Goal: Information Seeking & Learning: Learn about a topic

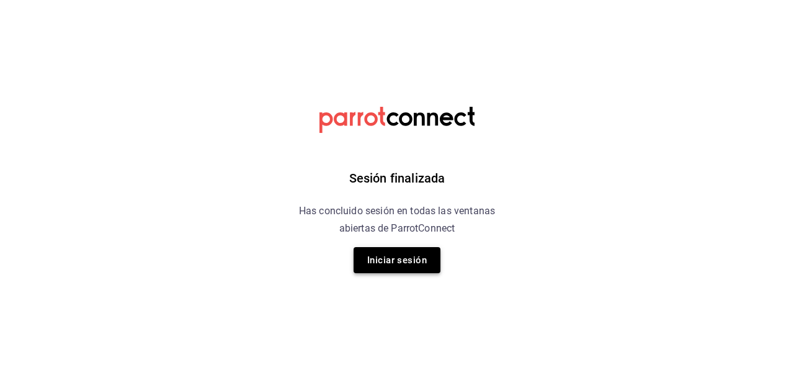
click at [382, 257] on button "Iniciar sesión" at bounding box center [397, 260] width 87 height 26
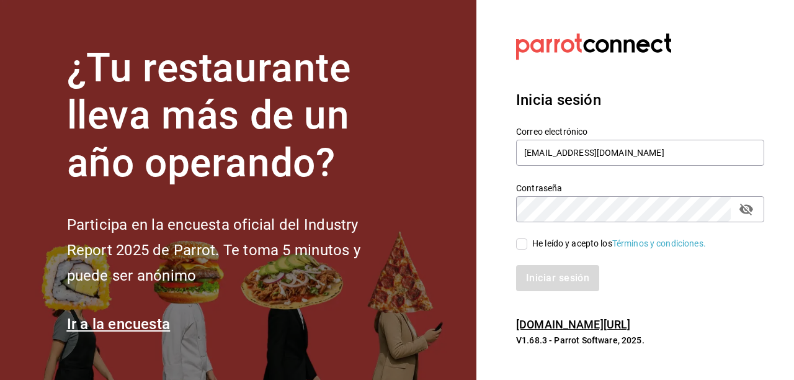
click at [521, 241] on input "He leído y acepto los Términos y condiciones." at bounding box center [521, 243] width 11 height 11
checkbox input "true"
click at [542, 280] on button "Iniciar sesión" at bounding box center [558, 278] width 84 height 26
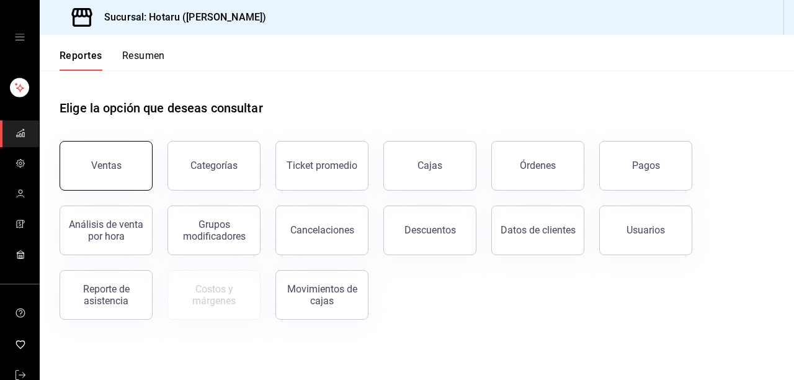
click at [107, 178] on button "Ventas" at bounding box center [106, 166] width 93 height 50
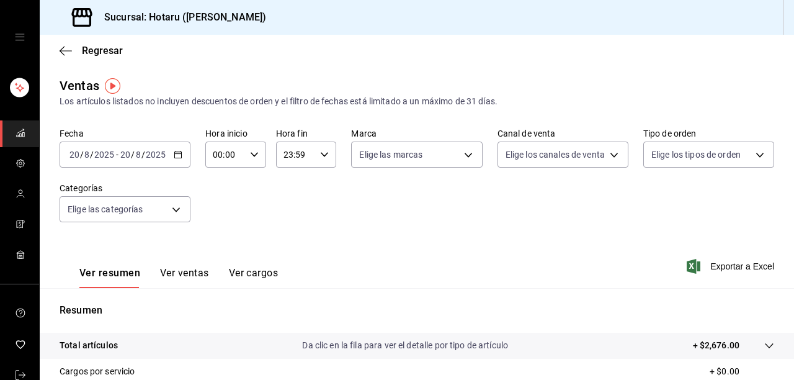
click at [181, 155] on icon "button" at bounding box center [178, 154] width 9 height 9
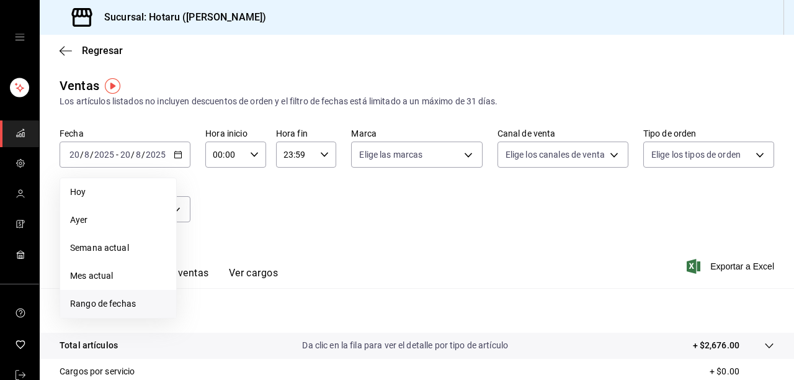
click at [112, 302] on span "Rango de fechas" at bounding box center [118, 303] width 96 height 13
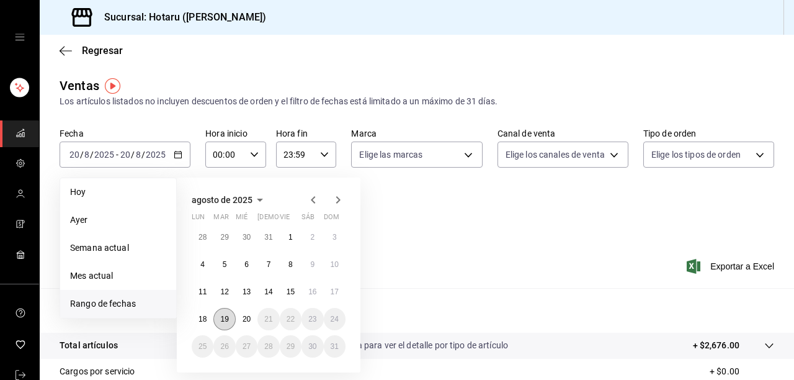
click at [222, 320] on abbr "19" at bounding box center [224, 319] width 8 height 9
click at [243, 318] on abbr "20" at bounding box center [247, 319] width 8 height 9
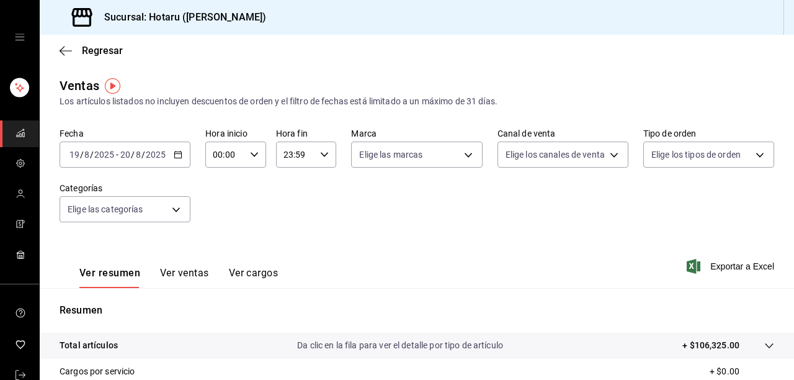
click at [320, 156] on icon "button" at bounding box center [324, 154] width 9 height 9
click at [357, 189] on div at bounding box center [397, 190] width 794 height 380
click at [253, 154] on icon "button" at bounding box center [254, 154] width 9 height 9
click at [280, 217] on div at bounding box center [397, 190] width 794 height 380
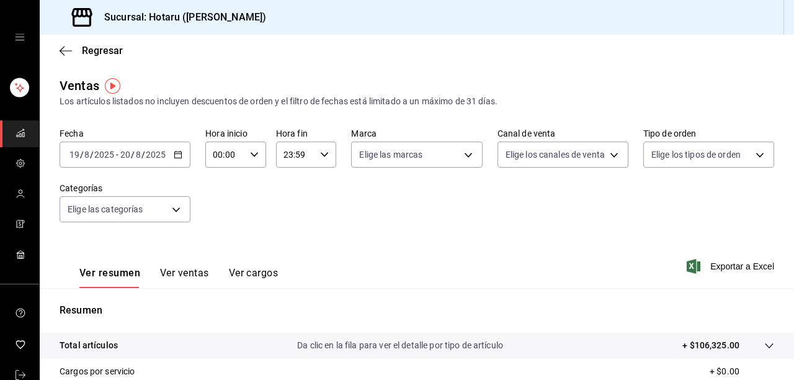
click at [323, 156] on \(Stroke\) "button" at bounding box center [324, 154] width 7 height 4
click at [365, 216] on div at bounding box center [397, 190] width 794 height 380
click at [315, 157] on div "23:59 Hora fin" at bounding box center [306, 154] width 61 height 26
click at [367, 194] on div at bounding box center [397, 190] width 794 height 380
click at [244, 149] on div "00:00 Hora inicio" at bounding box center [235, 154] width 61 height 26
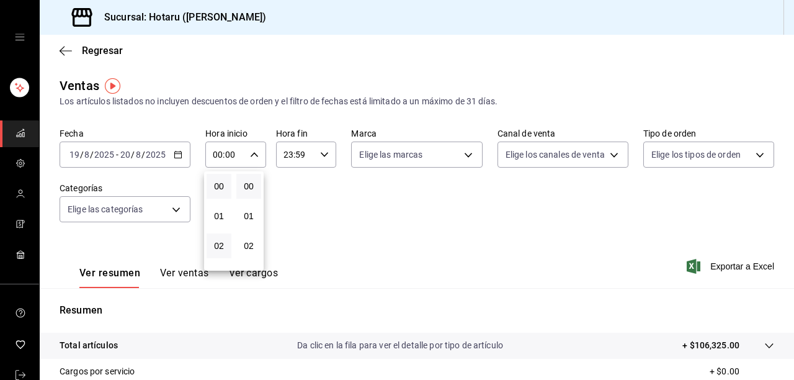
scroll to position [50, 0]
click at [216, 256] on span "04" at bounding box center [219, 256] width 10 height 10
type input "04:00"
drag, startPoint x: 790, startPoint y: 98, endPoint x: 788, endPoint y: 235, distance: 137.1
click at [793, 216] on div at bounding box center [397, 190] width 794 height 380
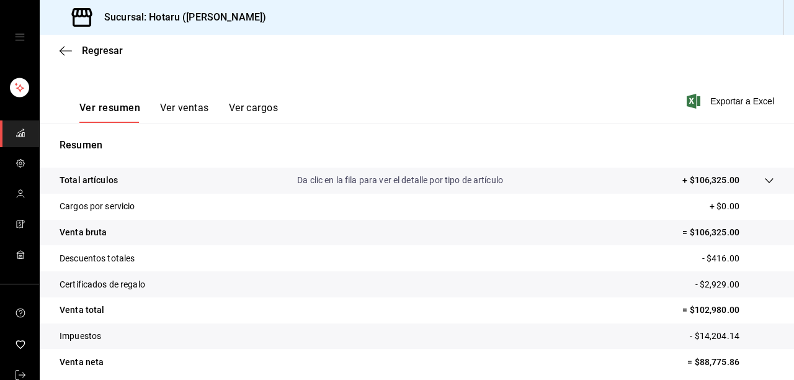
scroll to position [215, 0]
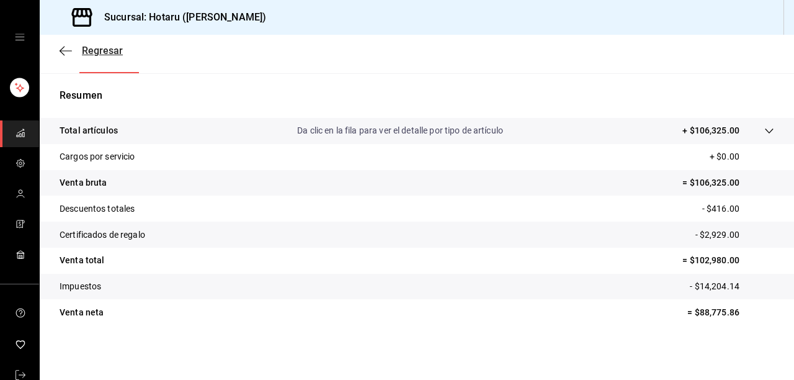
click at [74, 55] on span "Regresar" at bounding box center [91, 51] width 63 height 12
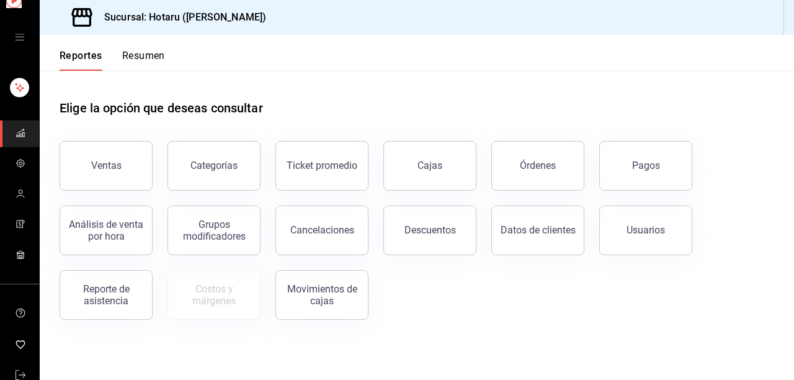
click at [65, 53] on button "Reportes" at bounding box center [81, 60] width 43 height 21
click at [414, 149] on button "Cajas" at bounding box center [429, 166] width 93 height 50
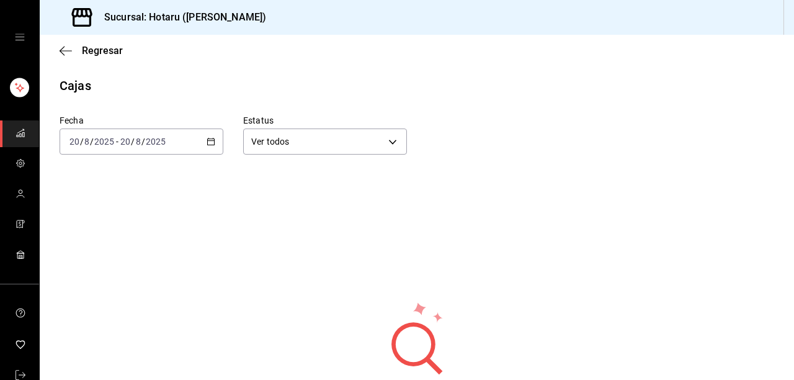
click at [208, 142] on icon "button" at bounding box center [211, 141] width 9 height 9
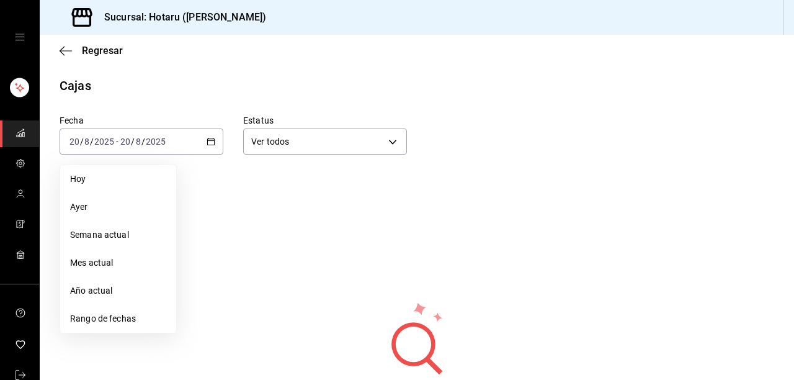
click at [630, 144] on div "Fecha [DATE] [DATE] - [DATE] [DATE] [DATE] [DATE] Semana actual Mes actual Año …" at bounding box center [407, 125] width 734 height 60
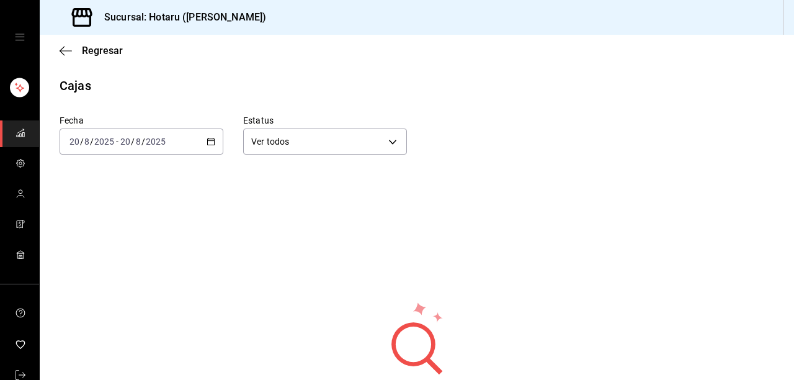
click at [208, 140] on \(Stroke\) "button" at bounding box center [211, 140] width 7 height 1
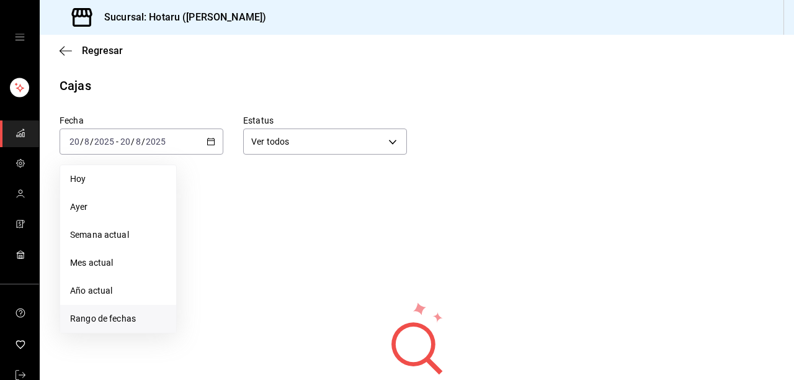
click at [110, 313] on span "Rango de fechas" at bounding box center [118, 318] width 96 height 13
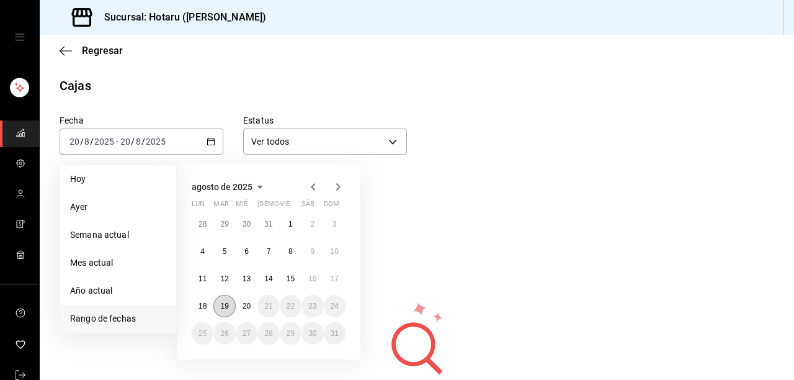
click at [229, 305] on button "19" at bounding box center [224, 306] width 22 height 22
click at [246, 308] on abbr "20" at bounding box center [247, 305] width 8 height 9
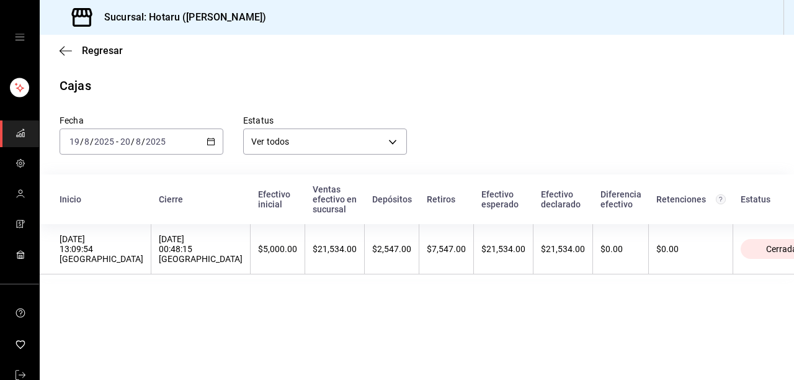
click at [181, 141] on div "[DATE] [DATE] - [DATE] [DATE]" at bounding box center [142, 141] width 164 height 26
click at [350, 104] on div "Estatus Ver todos ALL" at bounding box center [315, 125] width 184 height 60
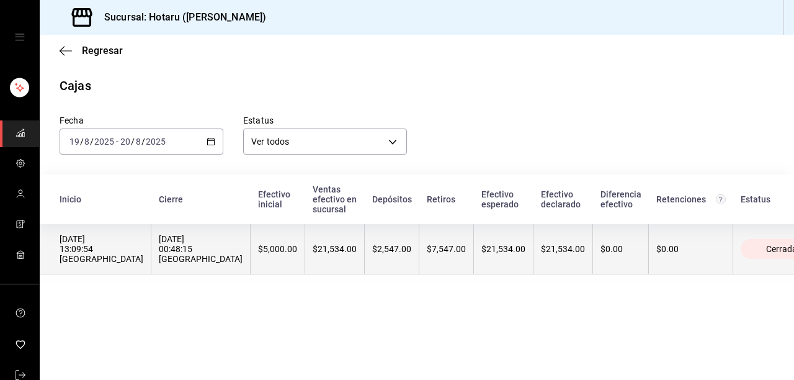
click at [761, 247] on span "Cerrada" at bounding box center [781, 249] width 41 height 10
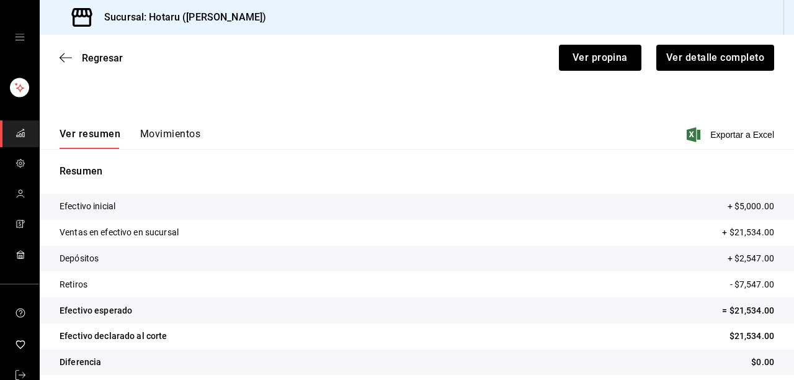
scroll to position [127, 0]
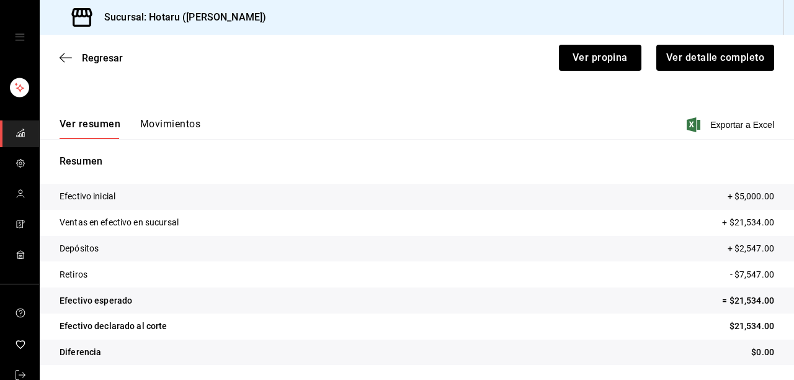
click at [169, 124] on button "Movimientos" at bounding box center [170, 128] width 60 height 21
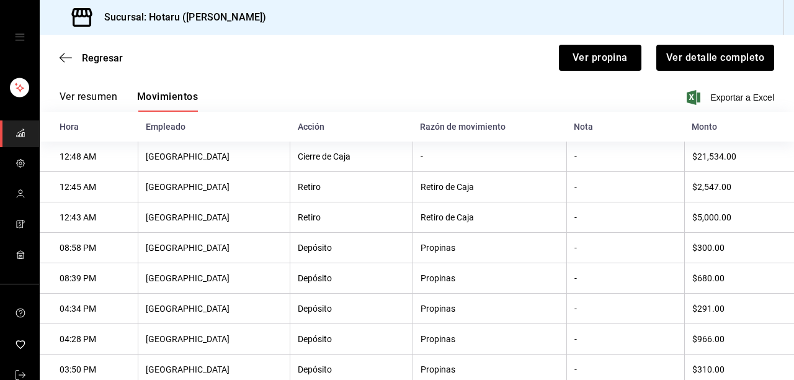
scroll to position [104, 0]
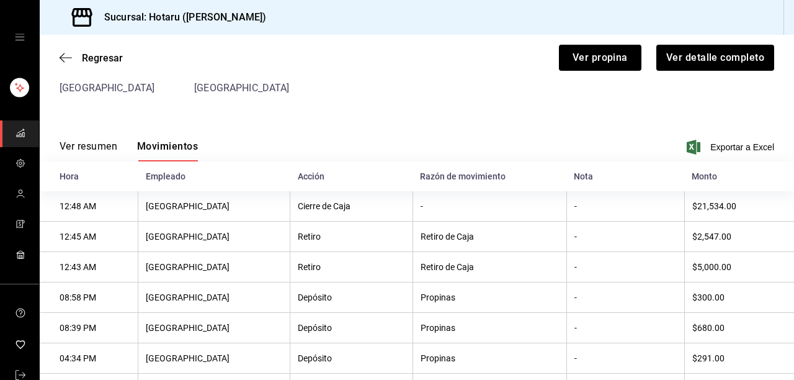
click at [57, 65] on div "Regresar Ver propina Ver detalle completo" at bounding box center [417, 58] width 754 height 46
click at [66, 59] on icon "button" at bounding box center [66, 57] width 12 height 11
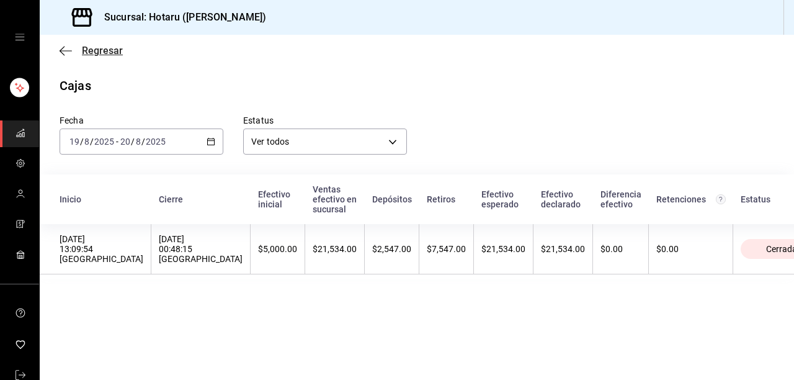
click at [62, 45] on icon "button" at bounding box center [66, 50] width 12 height 11
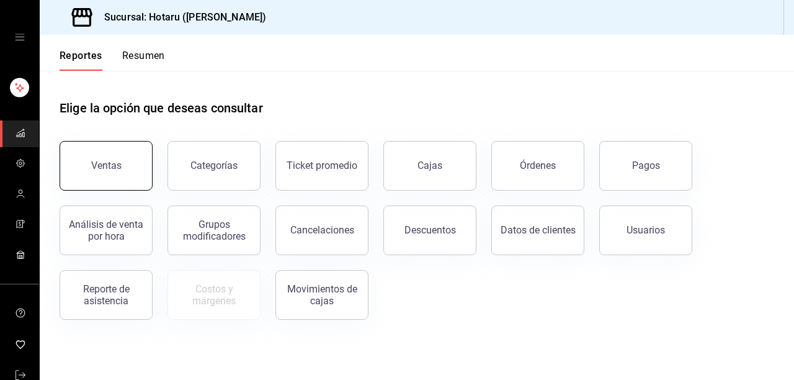
click at [122, 161] on button "Ventas" at bounding box center [106, 166] width 93 height 50
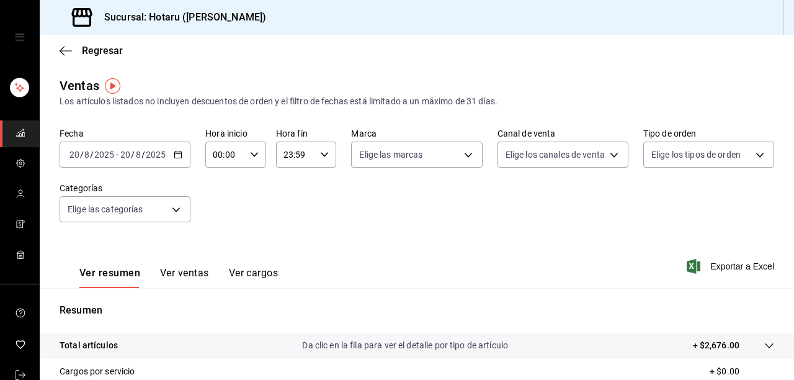
click at [190, 272] on button "Ver ventas" at bounding box center [184, 277] width 49 height 21
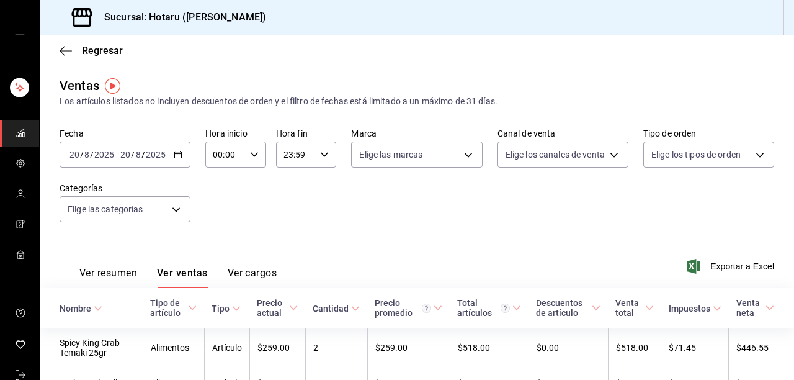
click at [129, 273] on button "Ver resumen" at bounding box center [108, 277] width 58 height 21
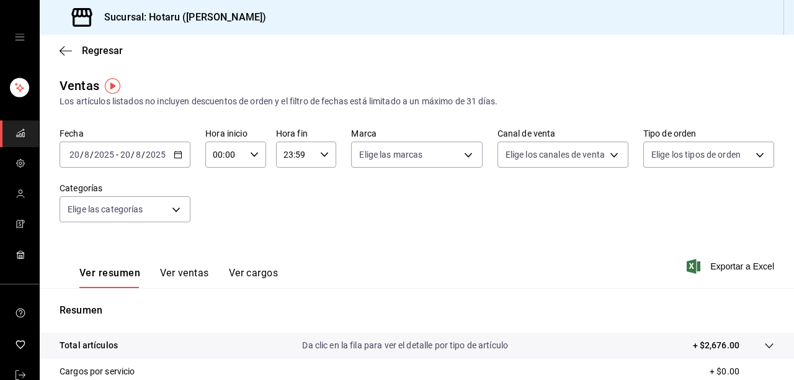
click at [181, 149] on div "[DATE] [DATE] - [DATE] [DATE]" at bounding box center [125, 154] width 131 height 26
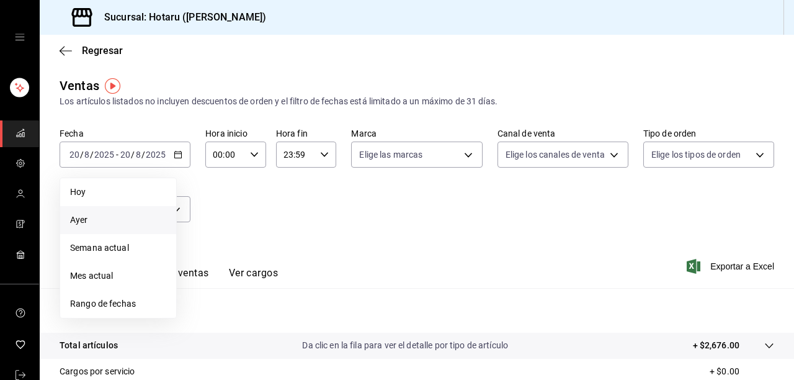
click at [109, 218] on span "Ayer" at bounding box center [118, 219] width 96 height 13
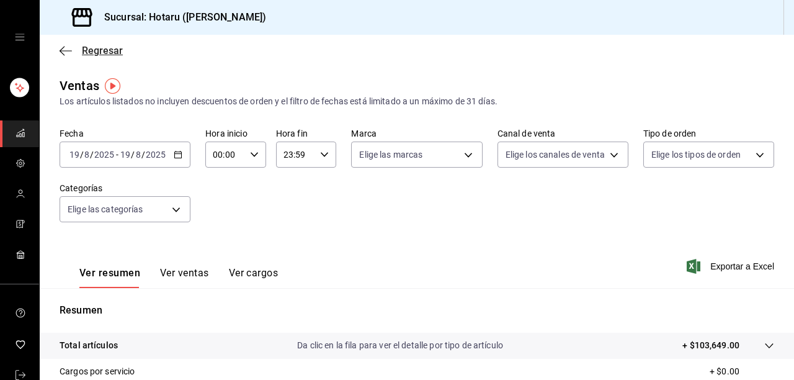
click at [60, 48] on icon "button" at bounding box center [66, 50] width 12 height 11
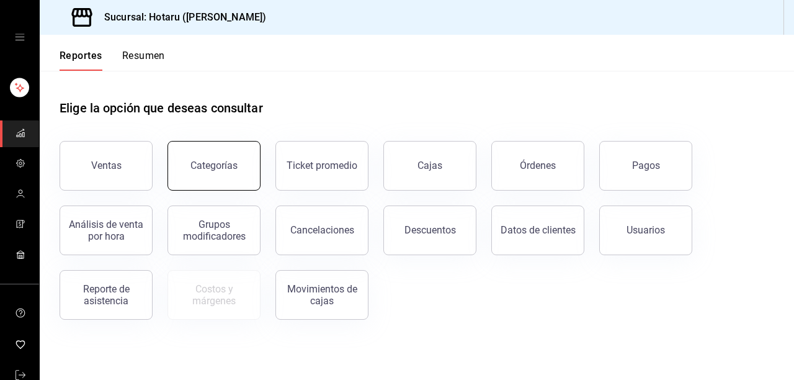
click at [235, 159] on button "Categorías" at bounding box center [213, 166] width 93 height 50
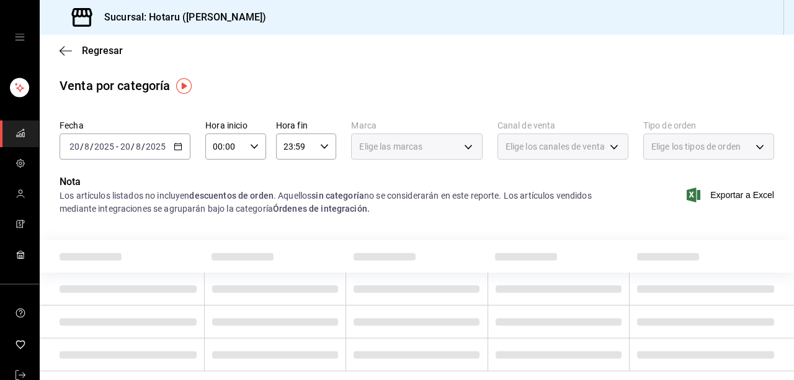
click at [177, 144] on icon "button" at bounding box center [178, 146] width 9 height 9
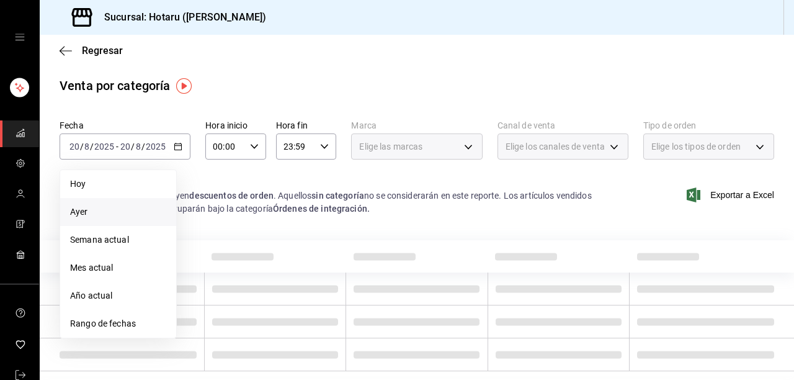
click at [119, 210] on span "Ayer" at bounding box center [118, 211] width 96 height 13
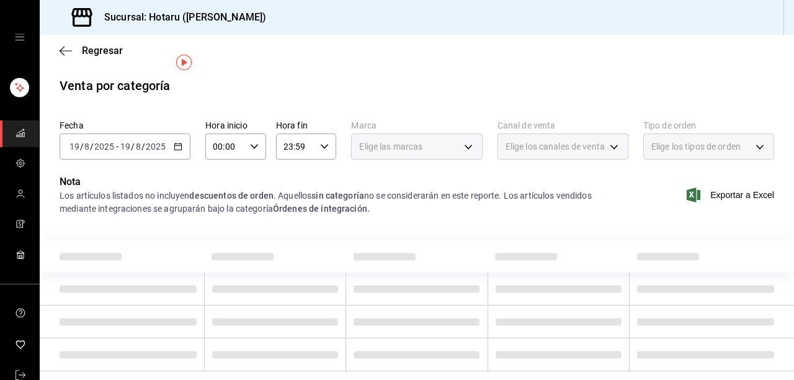
scroll to position [35, 0]
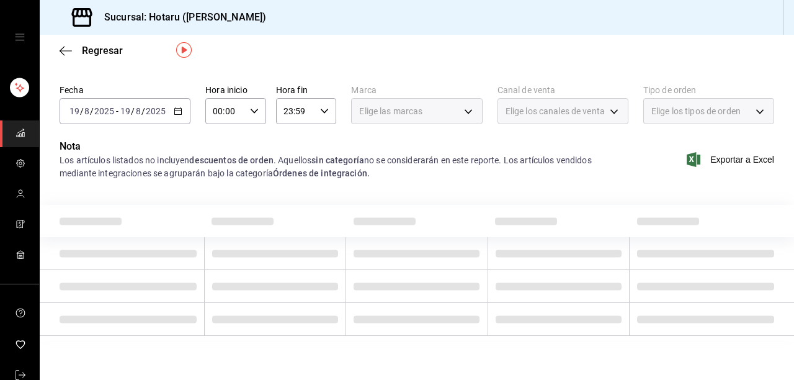
click at [181, 111] on icon "button" at bounding box center [178, 111] width 9 height 9
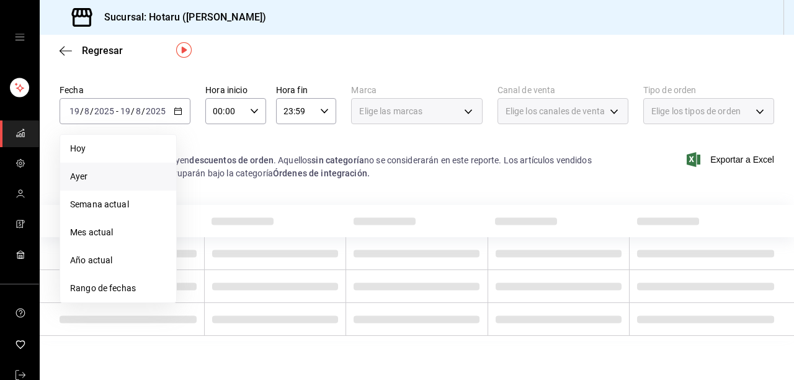
click at [109, 173] on span "Ayer" at bounding box center [118, 176] width 96 height 13
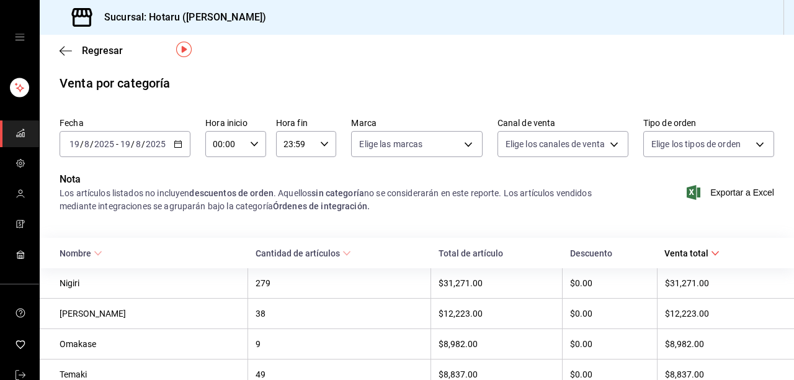
scroll to position [0, 0]
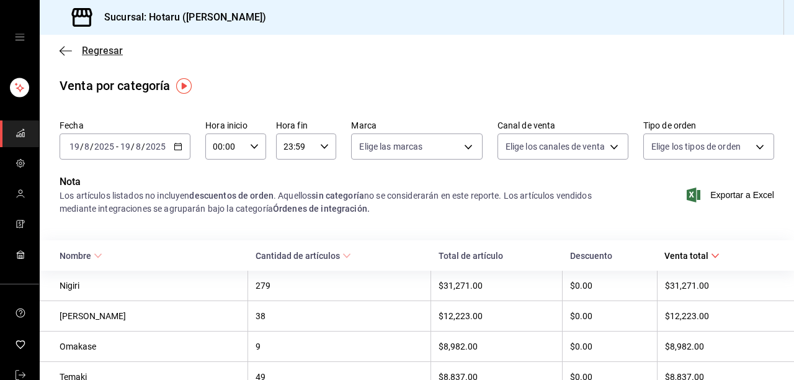
click at [63, 52] on icon "button" at bounding box center [66, 50] width 12 height 11
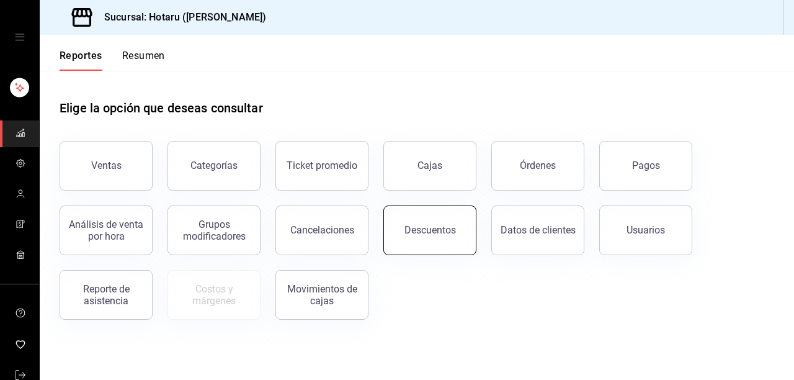
click at [434, 230] on div "Descuentos" at bounding box center [429, 230] width 51 height 12
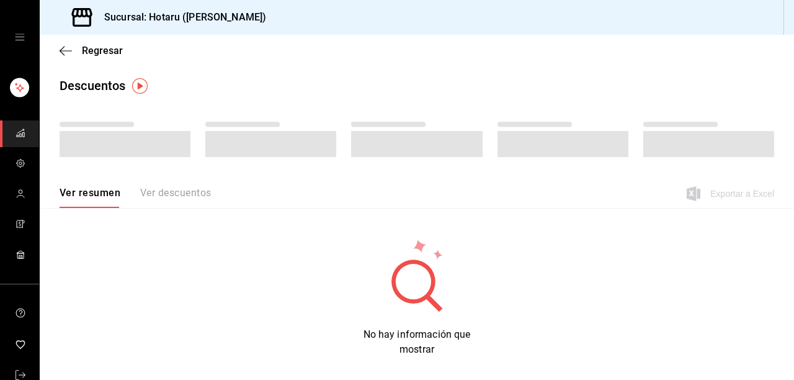
click at [57, 50] on div "Regresar" at bounding box center [417, 51] width 754 height 32
click at [65, 50] on icon "button" at bounding box center [66, 50] width 12 height 11
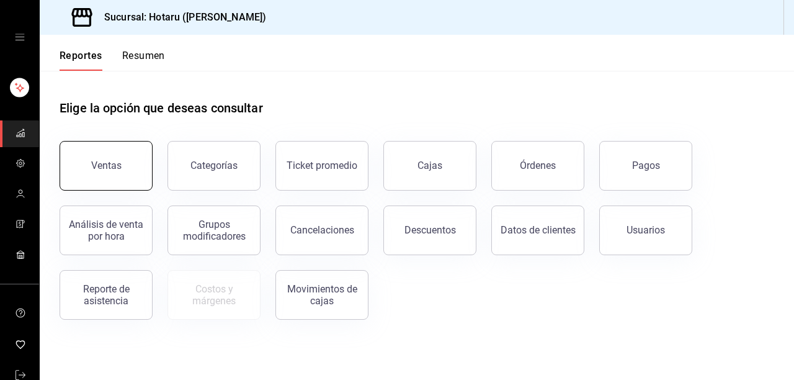
click at [97, 156] on button "Ventas" at bounding box center [106, 166] width 93 height 50
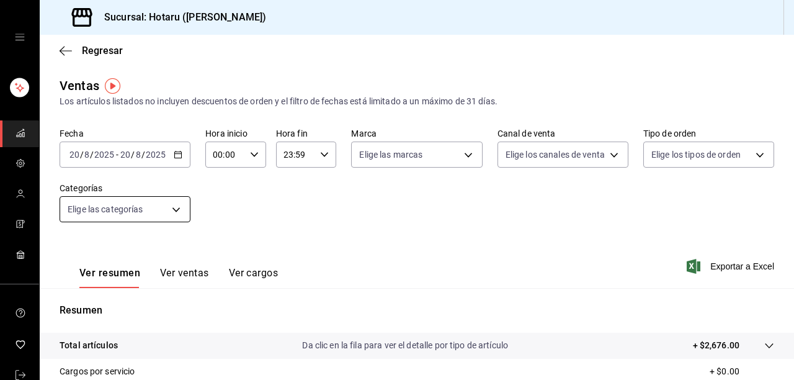
click at [174, 201] on body "Sucursal: Hotaru ([PERSON_NAME]) Regresar Ventas Los artículos listados no incl…" at bounding box center [397, 190] width 794 height 380
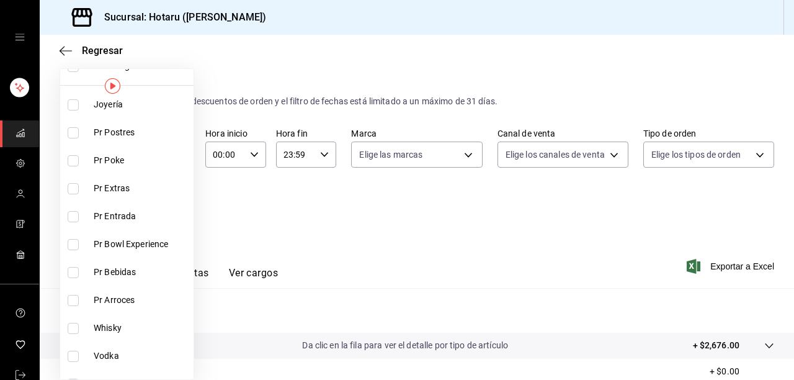
scroll to position [99, 0]
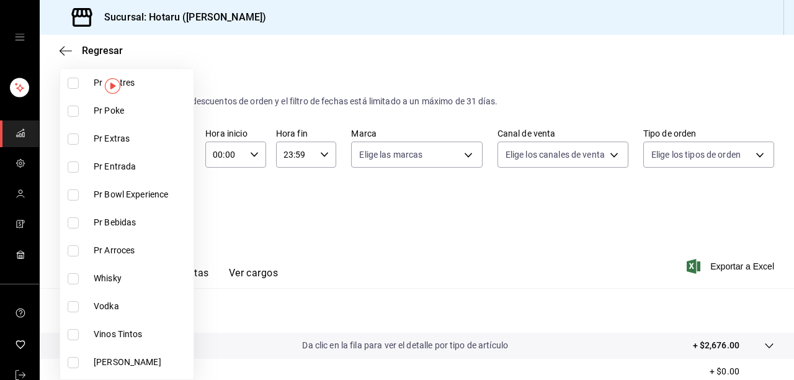
click at [506, 189] on div at bounding box center [397, 190] width 794 height 380
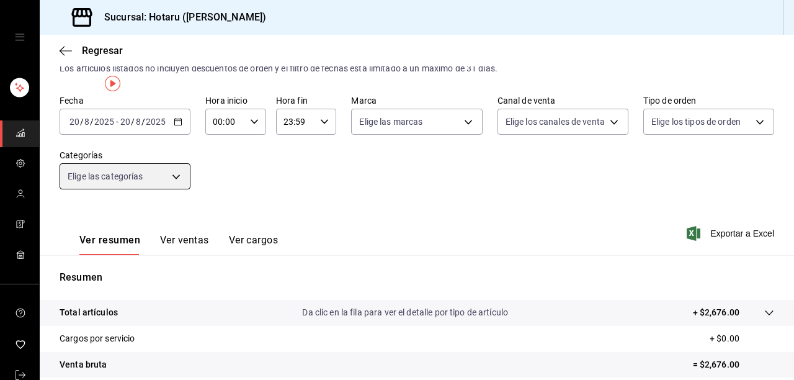
scroll to position [0, 0]
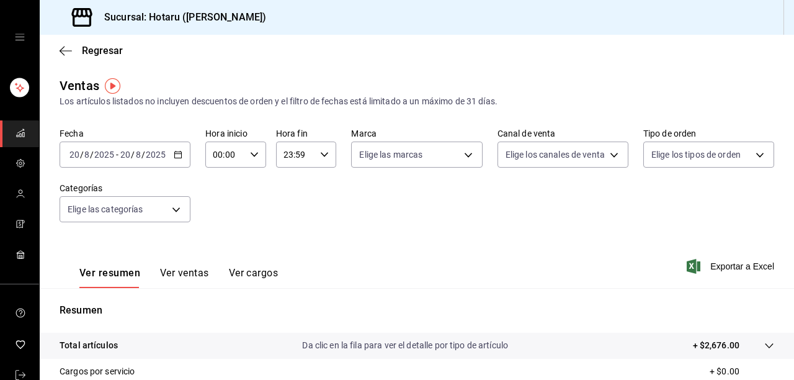
click at [179, 150] on icon "button" at bounding box center [178, 154] width 9 height 9
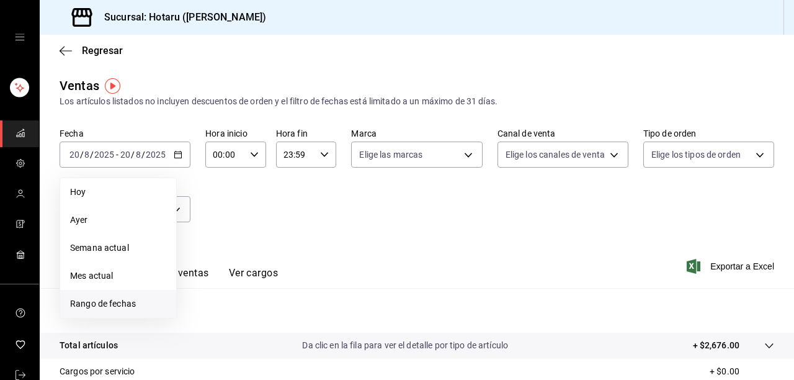
click at [103, 300] on span "Rango de fechas" at bounding box center [118, 303] width 96 height 13
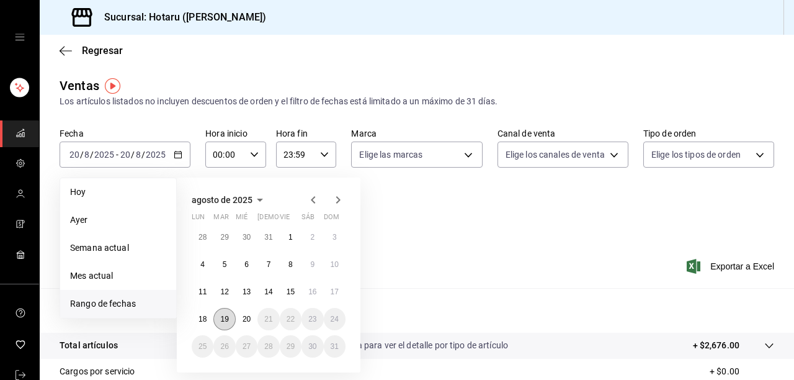
click at [222, 316] on abbr "19" at bounding box center [224, 319] width 8 height 9
click at [241, 316] on button "20" at bounding box center [247, 319] width 22 height 22
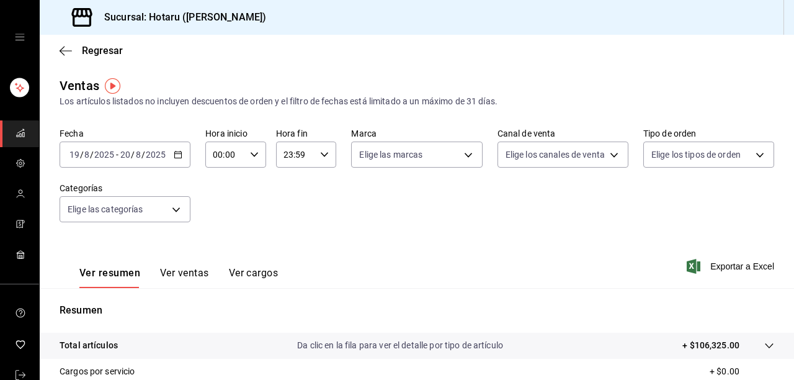
click at [257, 153] on div "00:00 Hora inicio" at bounding box center [235, 154] width 61 height 26
click at [222, 241] on span "02" at bounding box center [219, 246] width 10 height 10
type input "02:00"
click at [493, 254] on div at bounding box center [397, 190] width 794 height 380
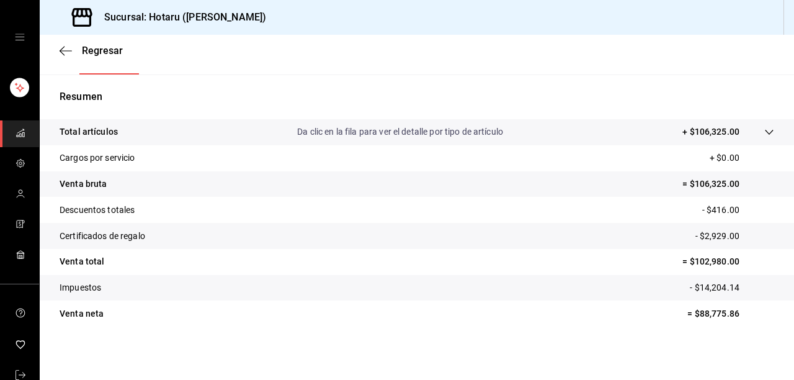
scroll to position [215, 0]
click at [766, 130] on icon at bounding box center [769, 131] width 10 height 10
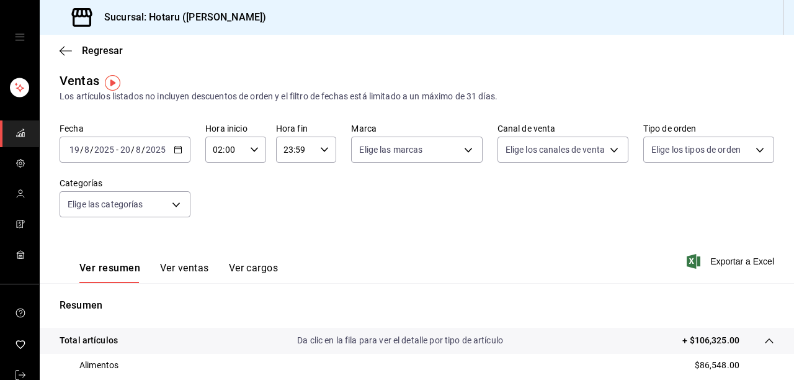
scroll to position [0, 0]
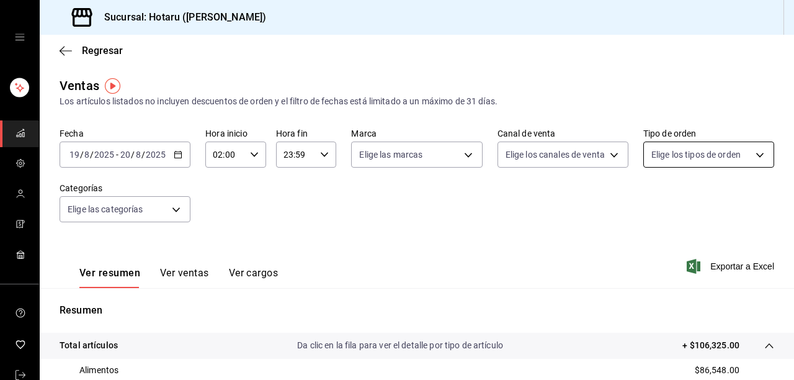
click at [752, 153] on body "Sucursal: Hotaru ([PERSON_NAME]) Regresar Ventas Los artículos listados no incl…" at bounding box center [397, 190] width 794 height 380
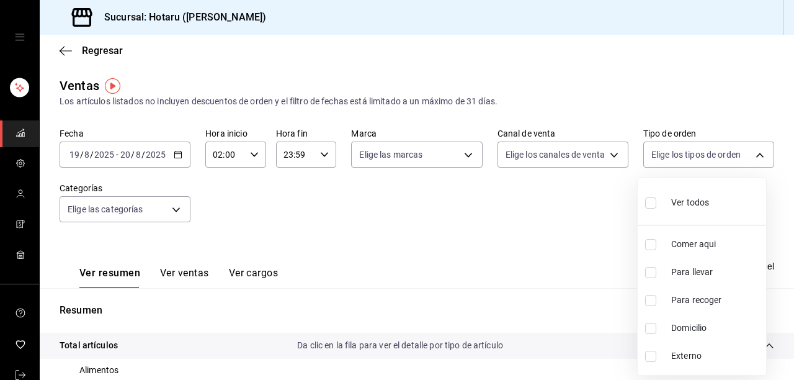
click at [712, 97] on div at bounding box center [397, 190] width 794 height 380
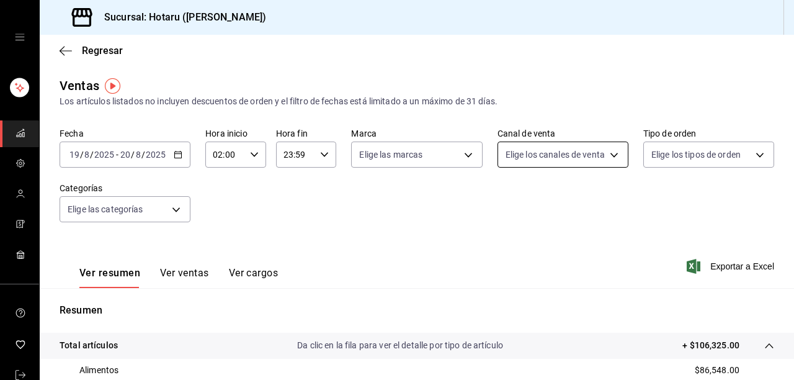
click at [605, 146] on body "Sucursal: Hotaru ([PERSON_NAME]) Regresar Ventas Los artículos listados no incl…" at bounding box center [397, 190] width 794 height 380
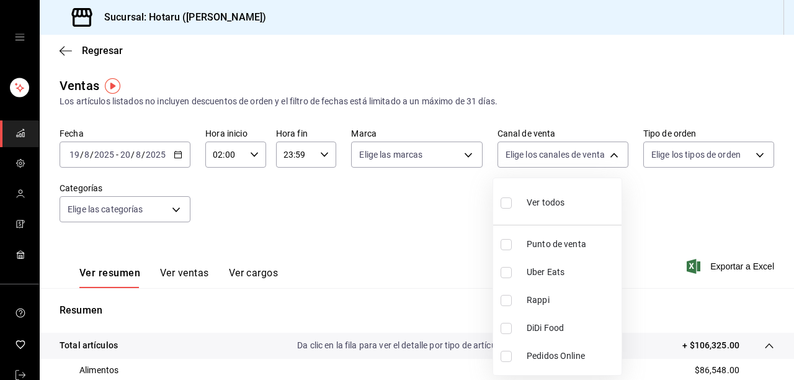
click at [643, 104] on div at bounding box center [397, 190] width 794 height 380
click at [610, 159] on body "Sucursal: Hotaru ([PERSON_NAME]) Regresar Ventas Los artículos listados no incl…" at bounding box center [397, 190] width 794 height 380
click at [507, 299] on input "checkbox" at bounding box center [506, 300] width 11 height 11
checkbox input "true"
type input "RAPPI"
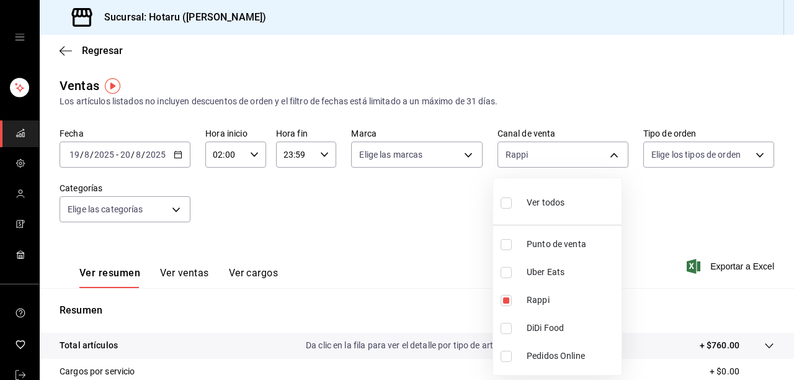
click at [656, 233] on div at bounding box center [397, 190] width 794 height 380
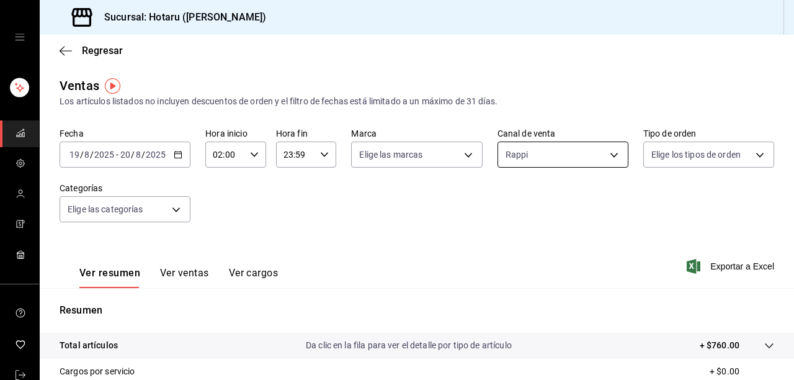
click at [614, 146] on body "Sucursal: Hotaru ([PERSON_NAME]) Regresar Ventas Los artículos listados no incl…" at bounding box center [397, 190] width 794 height 380
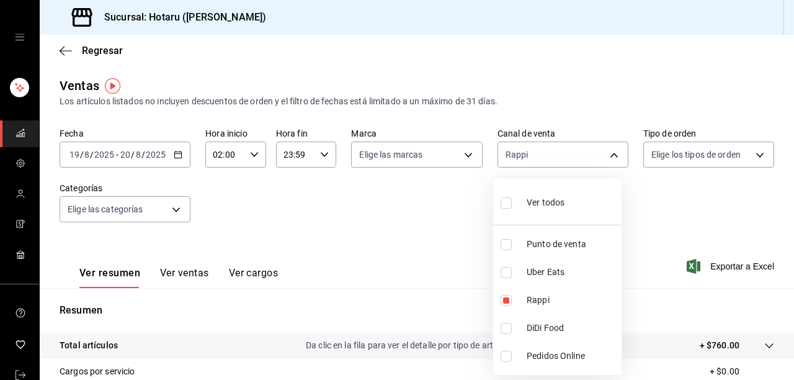
click at [509, 200] on input "checkbox" at bounding box center [506, 202] width 11 height 11
checkbox input "true"
type input "PARROT,UBER_EATS,RAPPI,DIDI_FOOD,ONLINE"
checkbox input "true"
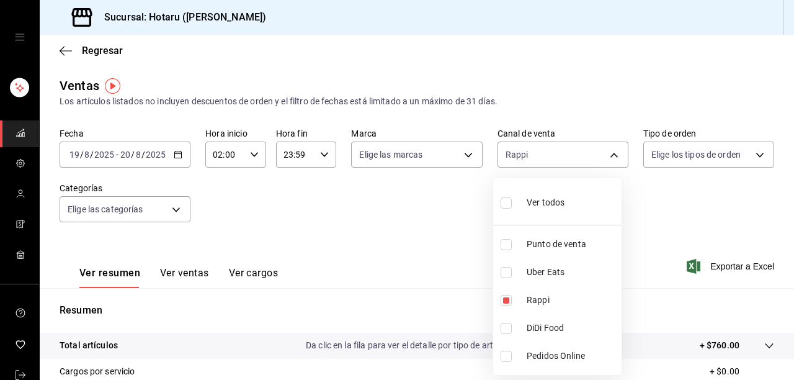
checkbox input "true"
click at [463, 212] on div at bounding box center [397, 190] width 794 height 380
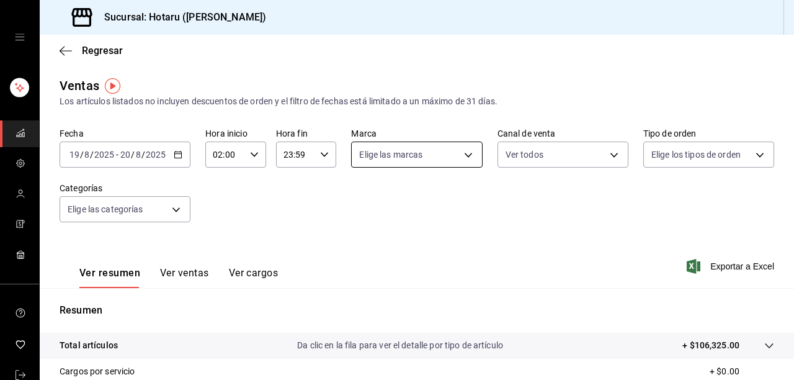
click at [466, 159] on body "Sucursal: Hotaru ([PERSON_NAME]) Regresar Ventas Los artículos listados no incl…" at bounding box center [397, 190] width 794 height 380
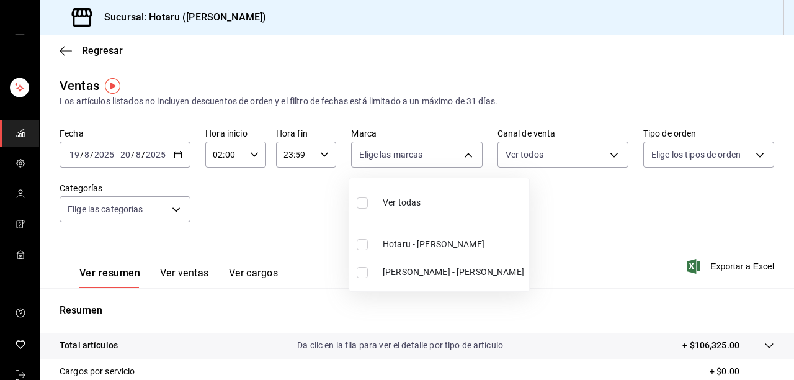
click at [364, 243] on input "checkbox" at bounding box center [362, 244] width 11 height 11
checkbox input "true"
type input "c6f689f8-63fd-49a8-a607-35aea03ac6a9"
click at [367, 272] on input "checkbox" at bounding box center [362, 272] width 11 height 11
checkbox input "true"
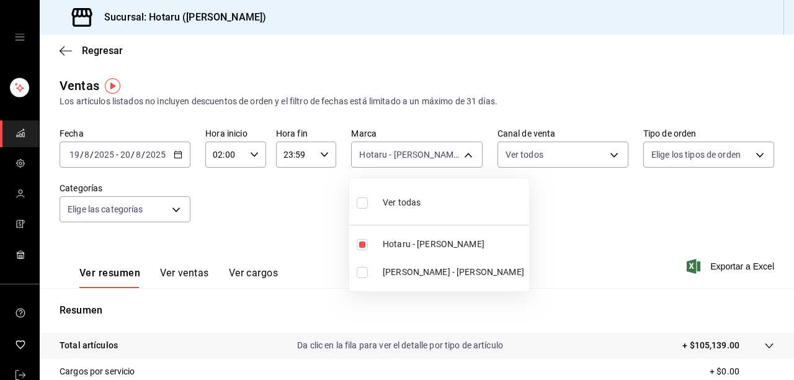
type input "c6f689f8-63fd-49a8-a607-35aea03ac6a9,619c758d-7c36-49c6-a756-e52d453908cb"
checkbox input "true"
drag, startPoint x: 788, startPoint y: 178, endPoint x: 793, endPoint y: 367, distance: 188.7
click at [793, 367] on div at bounding box center [397, 190] width 794 height 380
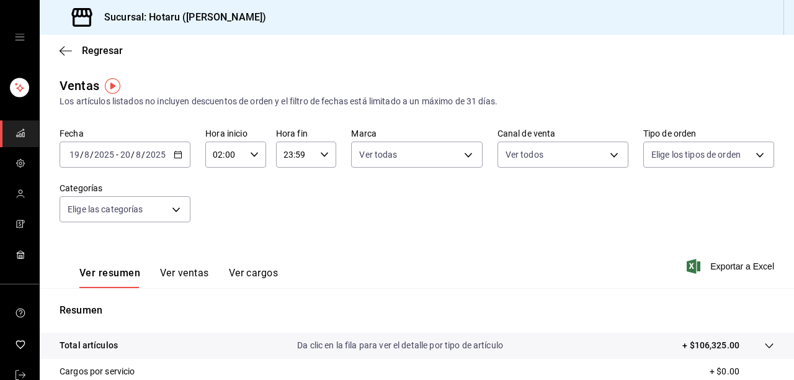
click at [501, 202] on div "Fecha [DATE] [DATE] - [DATE] [DATE] Hora inicio 02:00 Hora inicio Hora fin 23:5…" at bounding box center [417, 182] width 715 height 109
click at [60, 54] on icon "button" at bounding box center [66, 50] width 12 height 11
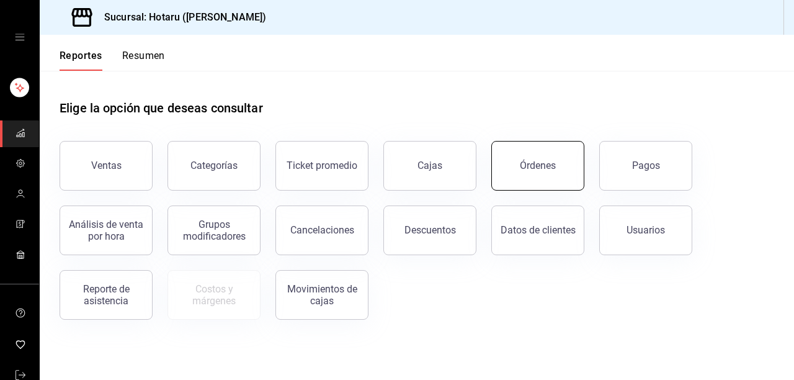
click at [578, 169] on button "Órdenes" at bounding box center [537, 166] width 93 height 50
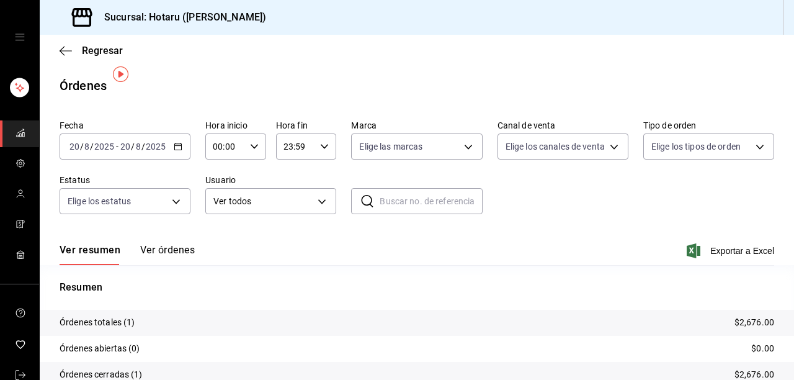
scroll to position [50, 0]
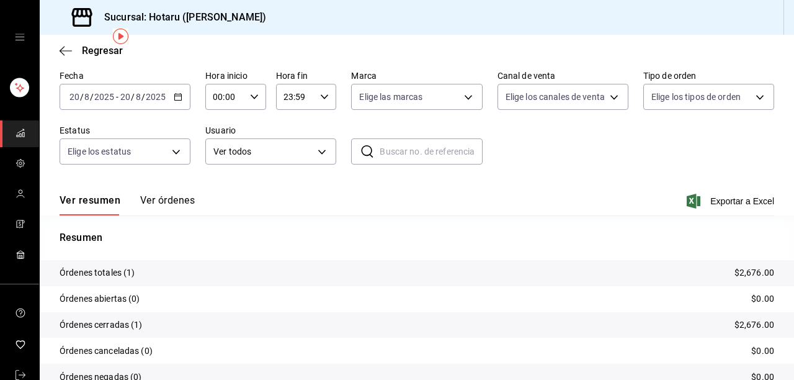
click at [174, 92] on div "[DATE] [DATE] - [DATE] [DATE]" at bounding box center [125, 97] width 131 height 26
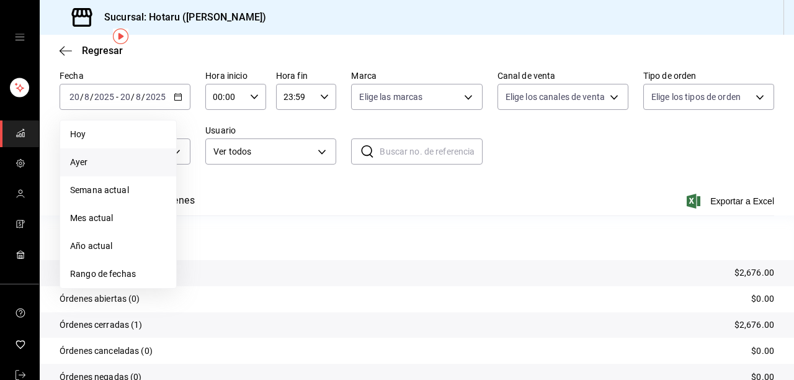
click at [128, 160] on span "Ayer" at bounding box center [118, 162] width 96 height 13
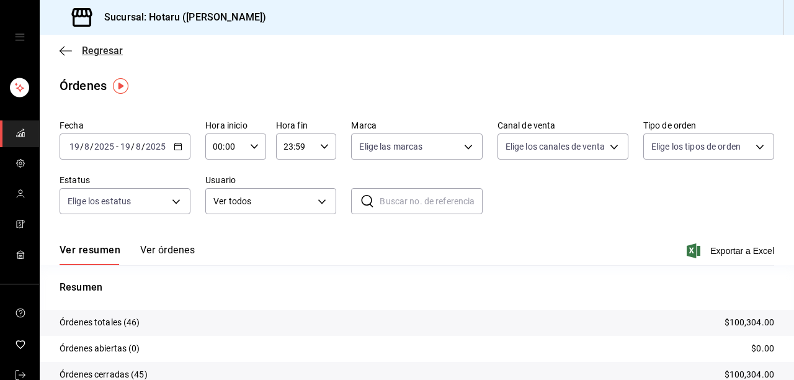
click at [69, 50] on icon "button" at bounding box center [66, 50] width 12 height 11
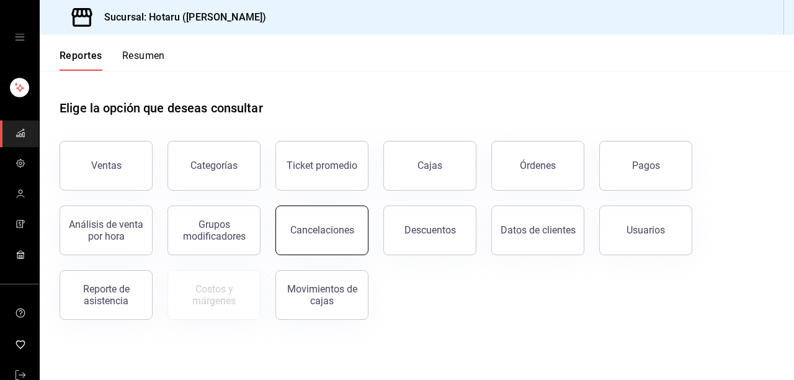
click at [344, 240] on button "Cancelaciones" at bounding box center [321, 230] width 93 height 50
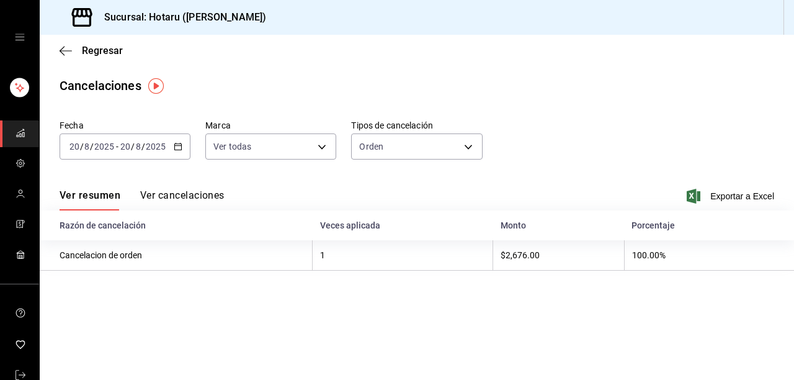
click at [57, 47] on div "Regresar" at bounding box center [417, 51] width 754 height 32
click at [66, 51] on icon "button" at bounding box center [66, 50] width 12 height 11
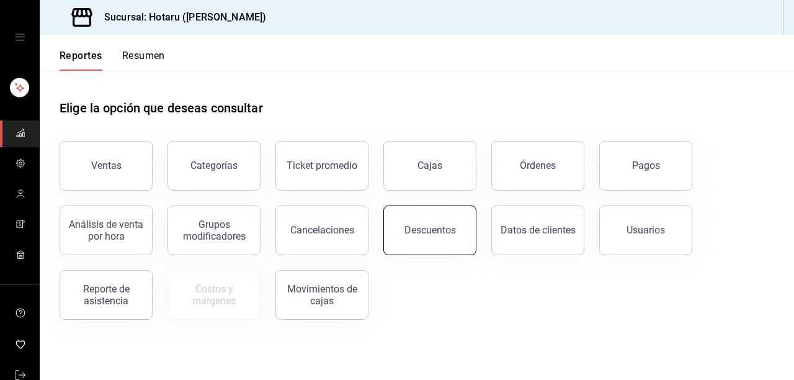
click at [437, 239] on button "Descuentos" at bounding box center [429, 230] width 93 height 50
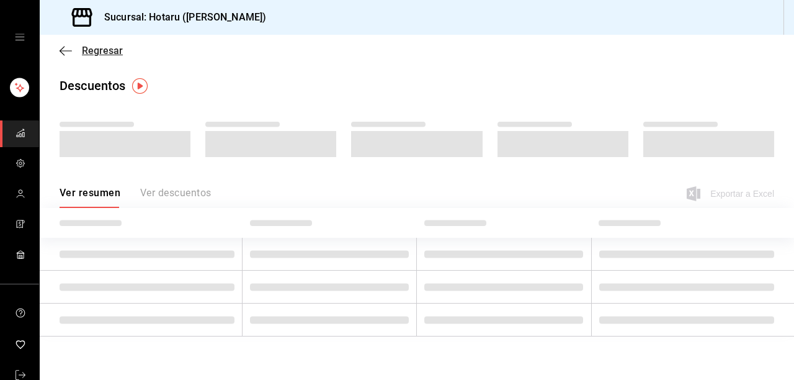
click at [71, 47] on icon "button" at bounding box center [66, 50] width 12 height 11
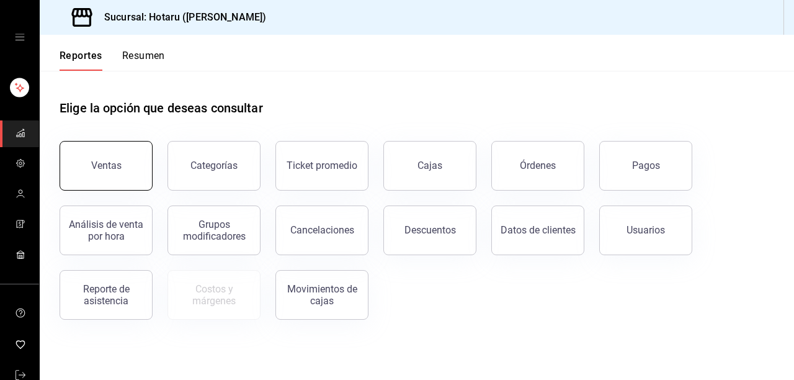
click at [88, 163] on button "Ventas" at bounding box center [106, 166] width 93 height 50
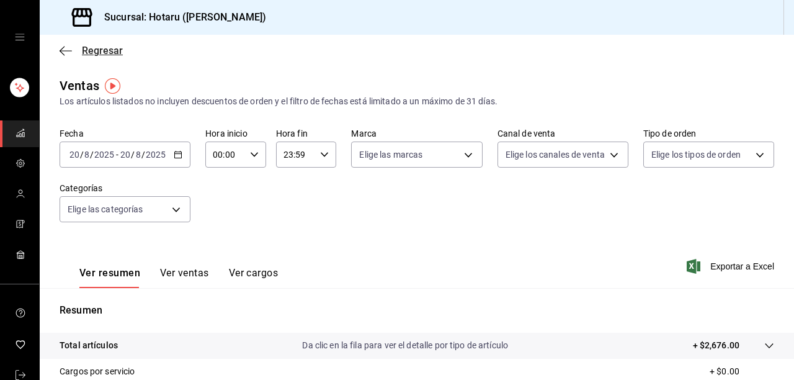
click at [68, 50] on icon "button" at bounding box center [66, 50] width 12 height 11
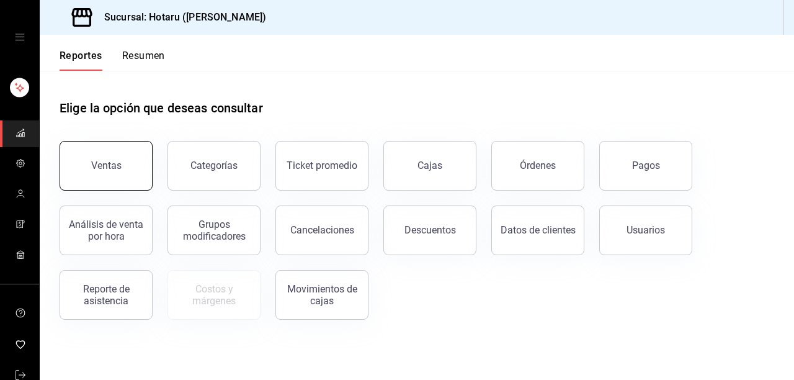
click at [124, 147] on button "Ventas" at bounding box center [106, 166] width 93 height 50
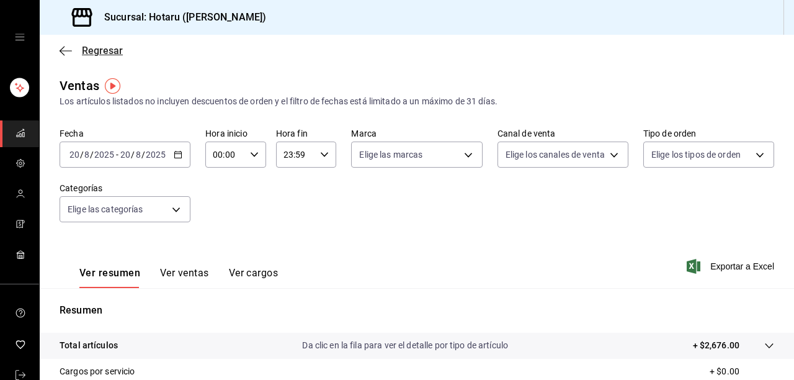
click at [64, 50] on icon "button" at bounding box center [66, 50] width 12 height 11
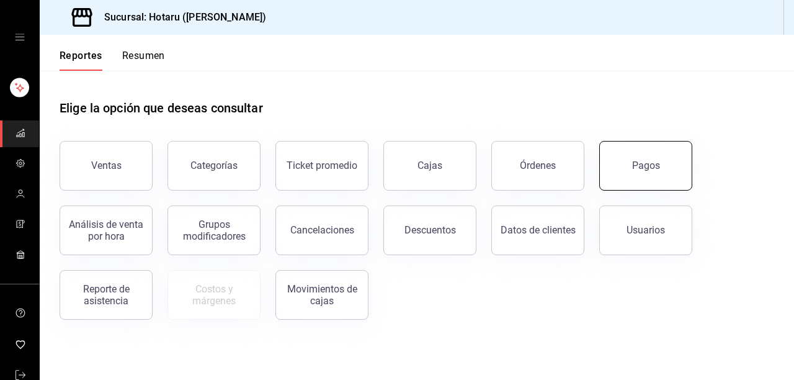
click at [648, 177] on button "Pagos" at bounding box center [645, 166] width 93 height 50
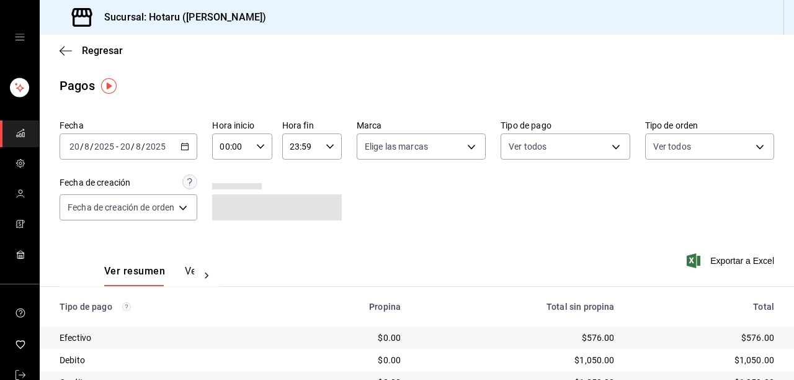
click at [181, 144] on div "[DATE] [DATE] - [DATE] [DATE]" at bounding box center [129, 146] width 138 height 26
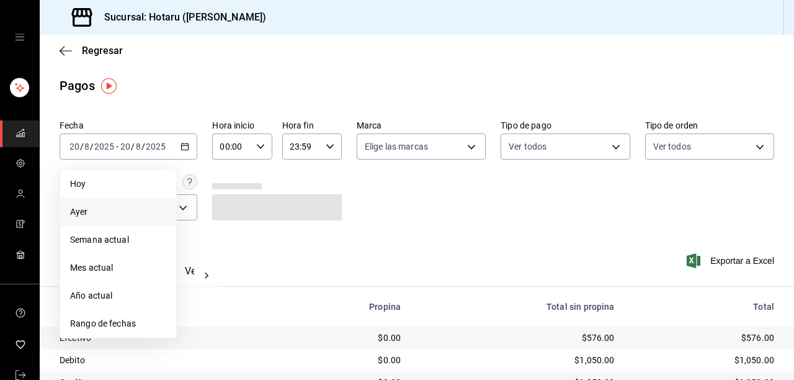
click at [95, 217] on span "Ayer" at bounding box center [118, 211] width 96 height 13
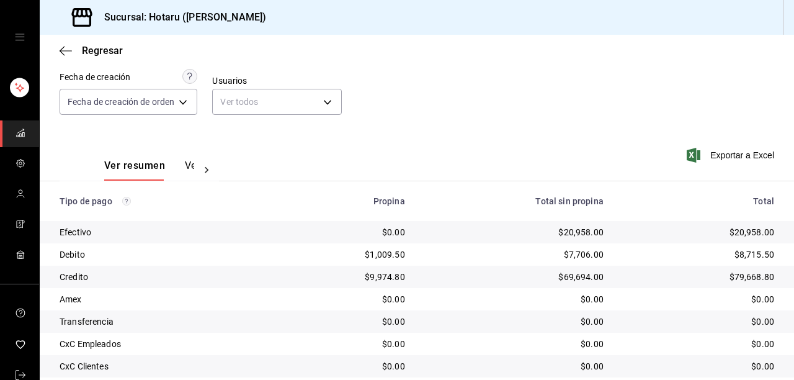
scroll to position [91, 0]
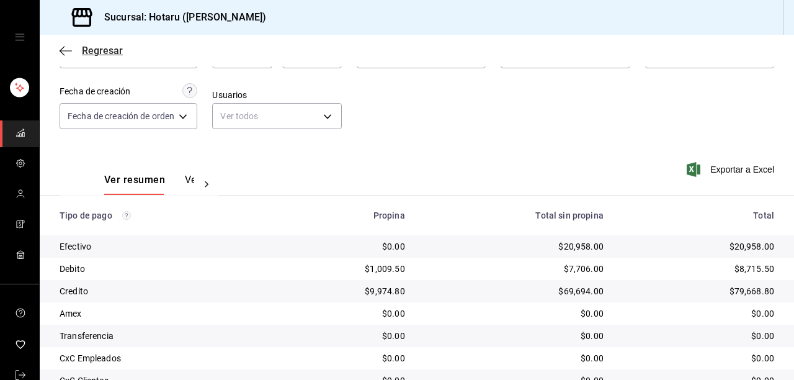
click at [61, 53] on icon "button" at bounding box center [66, 50] width 12 height 11
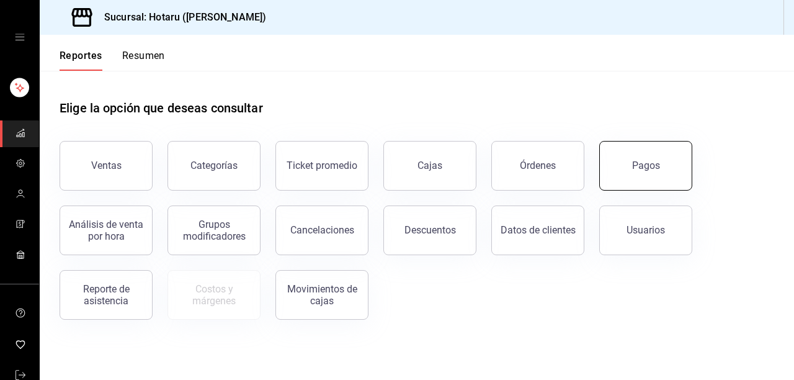
click at [645, 176] on button "Pagos" at bounding box center [645, 166] width 93 height 50
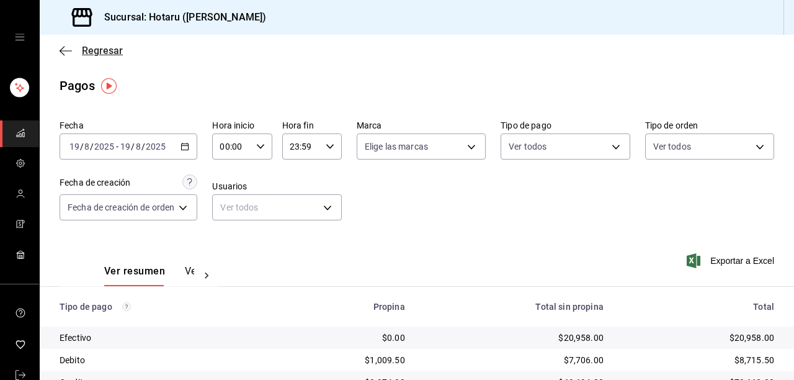
click at [65, 47] on icon "button" at bounding box center [66, 50] width 12 height 11
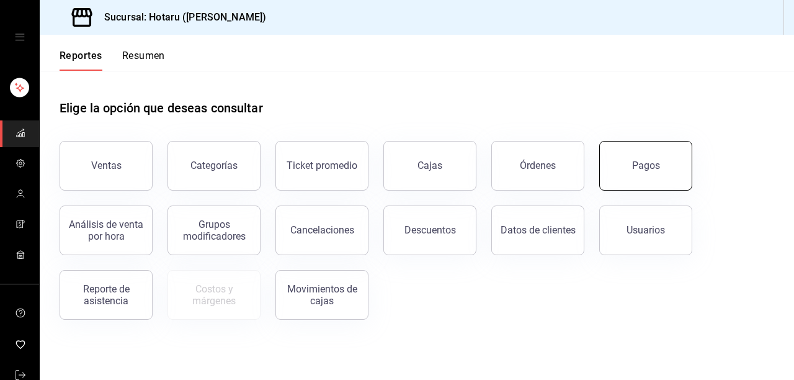
click at [675, 180] on button "Pagos" at bounding box center [645, 166] width 93 height 50
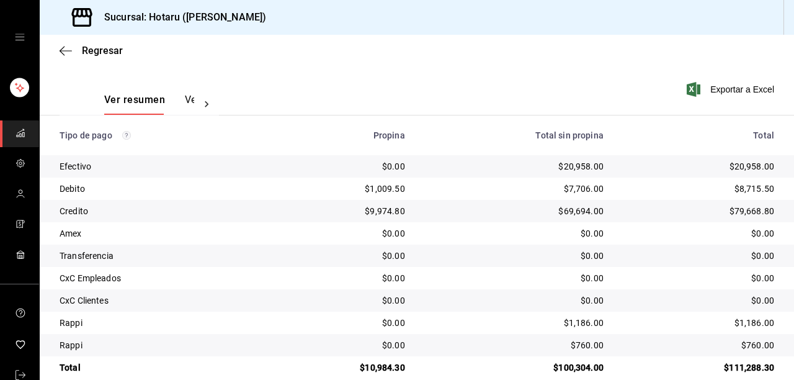
scroll to position [190, 0]
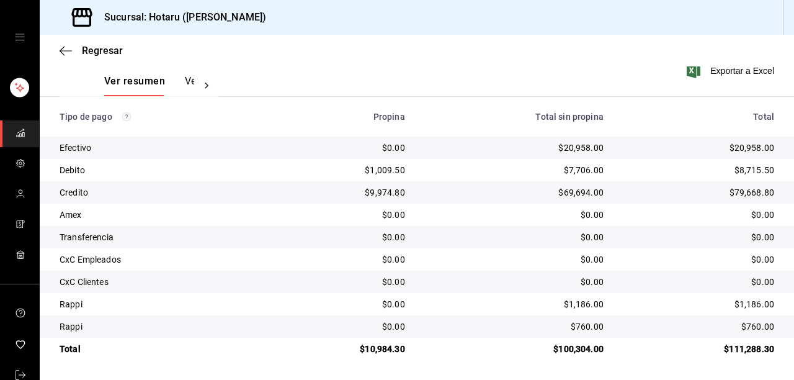
click at [55, 42] on div "Regresar" at bounding box center [417, 51] width 754 height 32
click at [63, 54] on icon "button" at bounding box center [62, 50] width 5 height 9
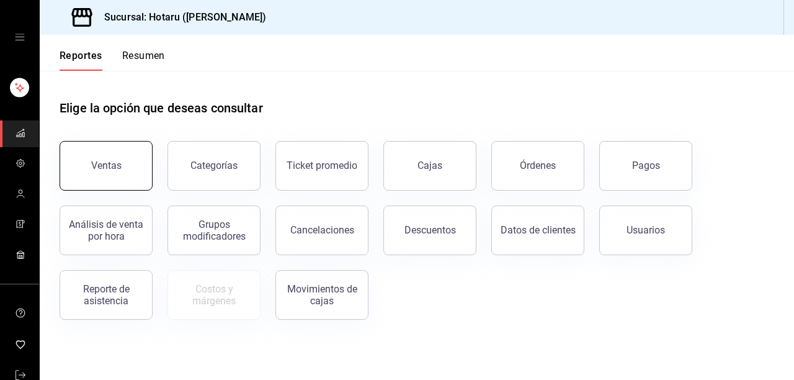
click at [106, 163] on div "Ventas" at bounding box center [106, 165] width 30 height 12
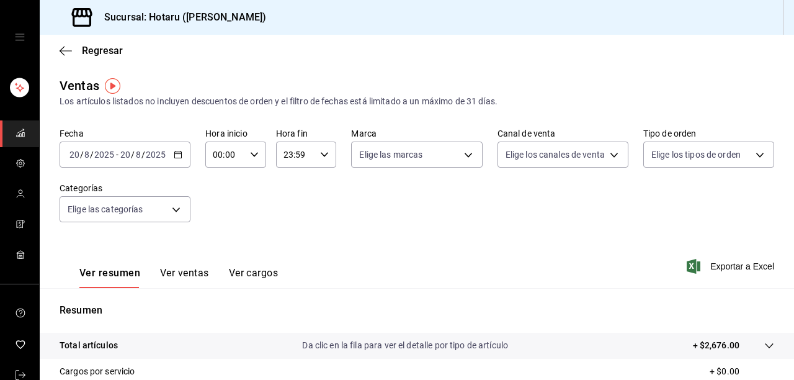
click at [176, 151] on icon "button" at bounding box center [178, 154] width 9 height 9
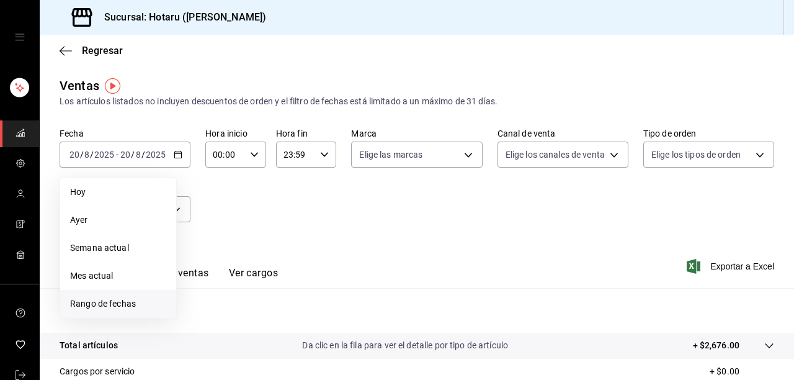
click at [113, 300] on span "Rango de fechas" at bounding box center [118, 303] width 96 height 13
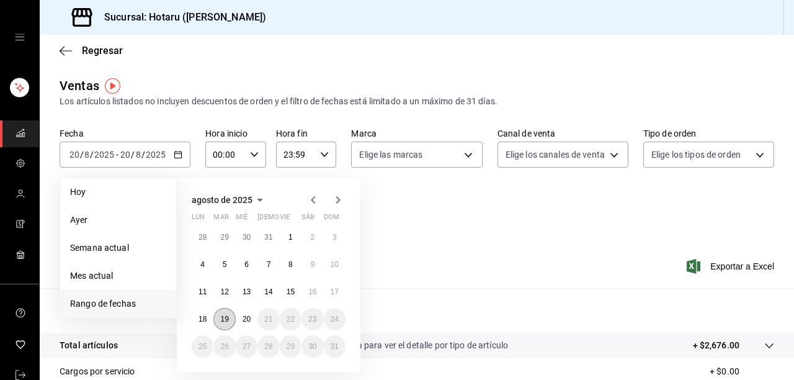
click at [221, 313] on button "19" at bounding box center [224, 319] width 22 height 22
click at [246, 318] on abbr "20" at bounding box center [247, 319] width 8 height 9
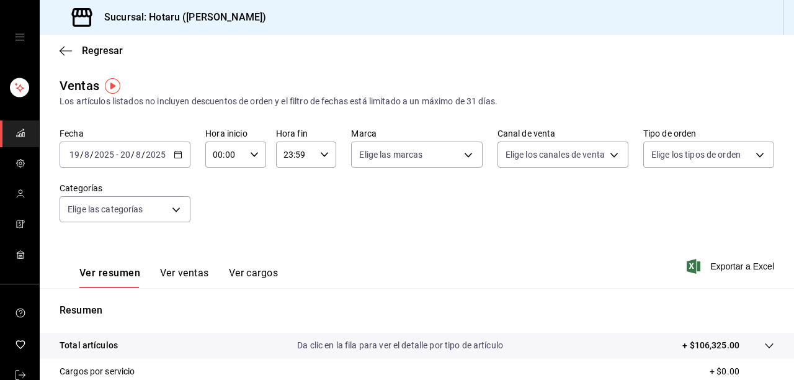
click at [260, 155] on div "00:00 Hora inicio" at bounding box center [235, 154] width 61 height 26
click at [213, 241] on button "02" at bounding box center [219, 245] width 25 height 25
type input "02:00"
click at [233, 254] on div "02" at bounding box center [219, 246] width 30 height 30
click at [213, 243] on button "02" at bounding box center [219, 245] width 25 height 25
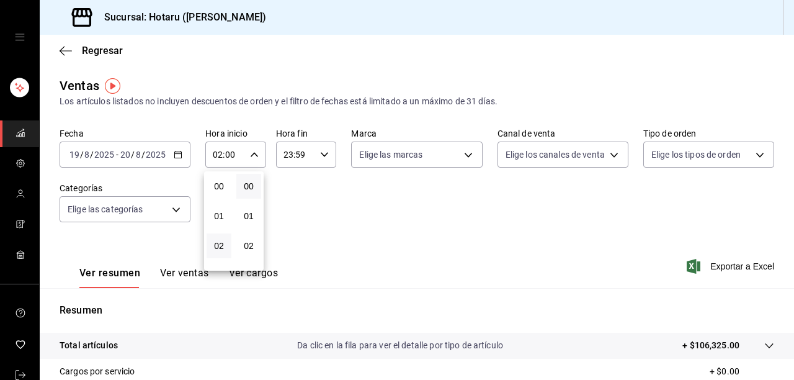
drag, startPoint x: 788, startPoint y: 238, endPoint x: 793, endPoint y: 334, distance: 96.3
click at [793, 334] on div at bounding box center [397, 190] width 794 height 380
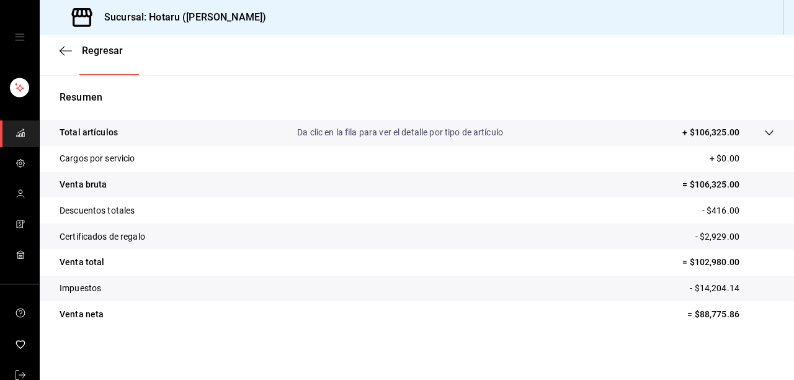
scroll to position [215, 0]
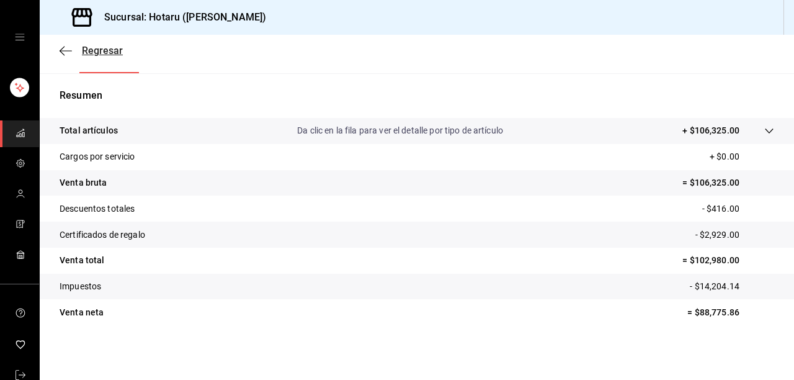
click at [71, 47] on icon "button" at bounding box center [66, 50] width 12 height 11
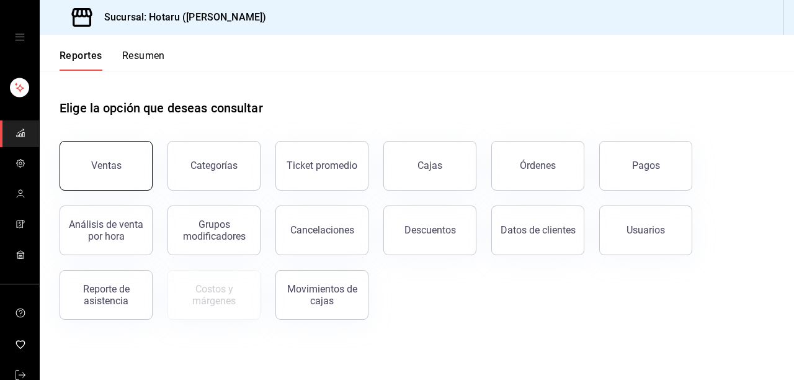
click at [130, 173] on button "Ventas" at bounding box center [106, 166] width 93 height 50
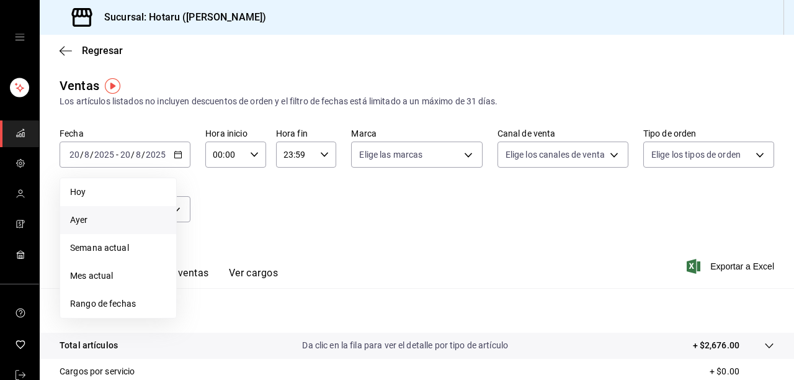
click at [132, 225] on span "Ayer" at bounding box center [118, 219] width 96 height 13
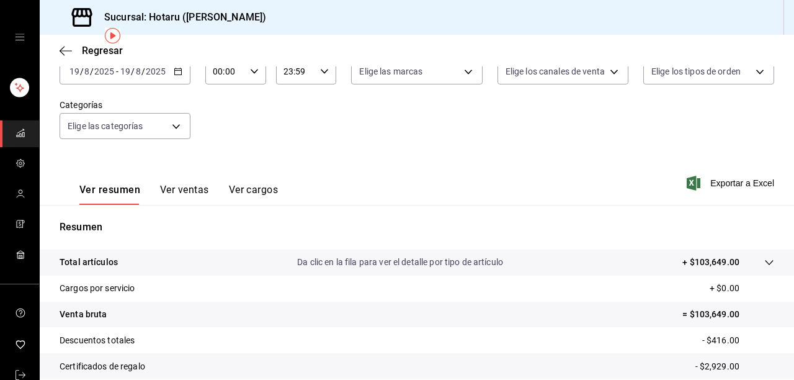
scroll to position [16, 0]
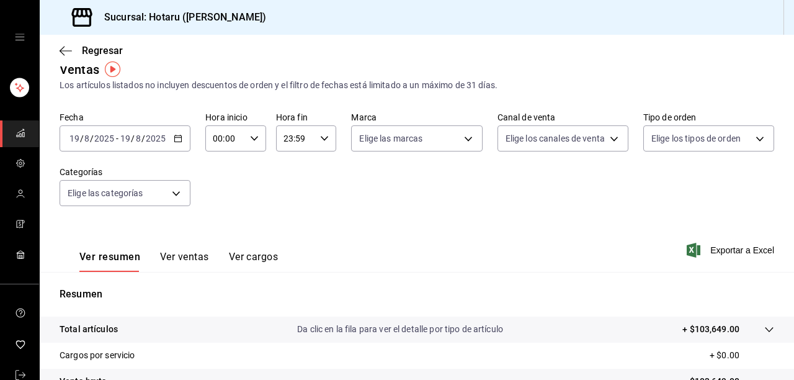
click at [177, 138] on icon "button" at bounding box center [178, 138] width 9 height 9
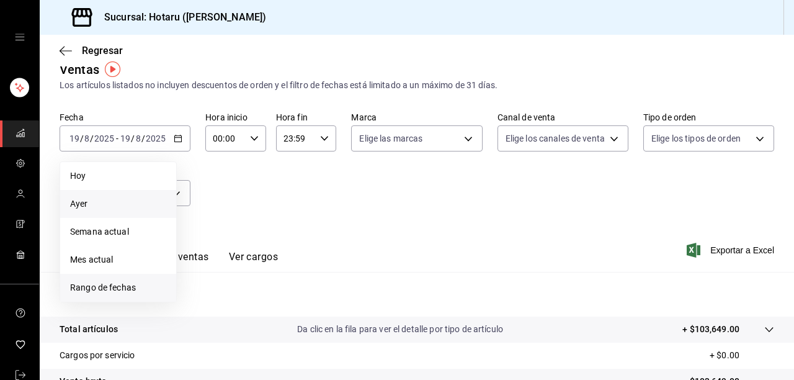
click at [117, 289] on span "Rango de fechas" at bounding box center [118, 287] width 96 height 13
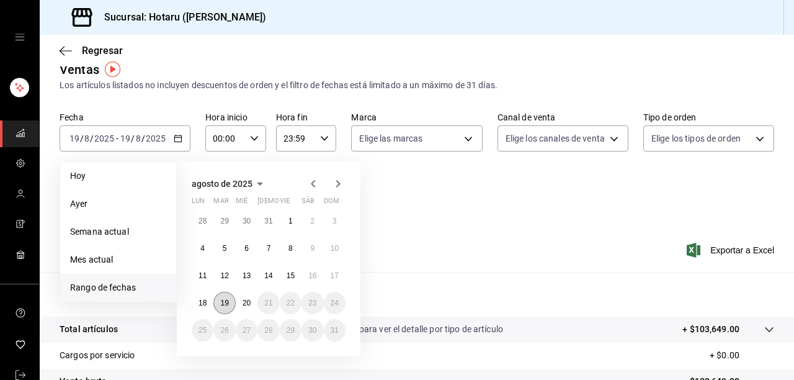
click at [223, 301] on abbr "19" at bounding box center [224, 302] width 8 height 9
click at [247, 303] on abbr "20" at bounding box center [247, 302] width 8 height 9
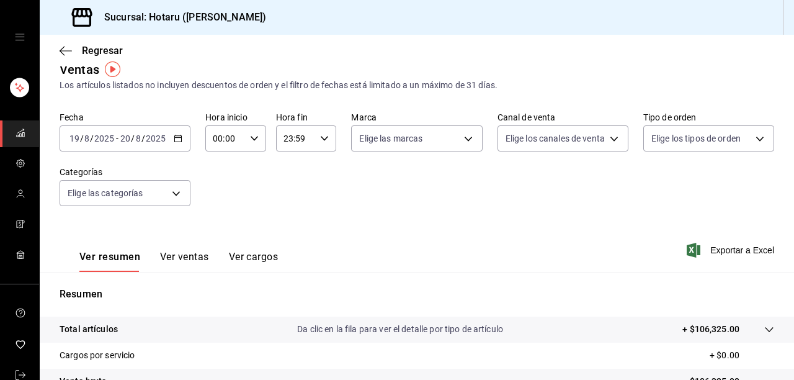
click at [258, 138] on div "00:00 Hora inicio" at bounding box center [235, 138] width 61 height 26
click at [222, 226] on span "02" at bounding box center [219, 230] width 10 height 10
type input "02:00"
drag, startPoint x: 793, startPoint y: 232, endPoint x: 790, endPoint y: 256, distance: 23.9
click at [790, 256] on div at bounding box center [397, 190] width 794 height 380
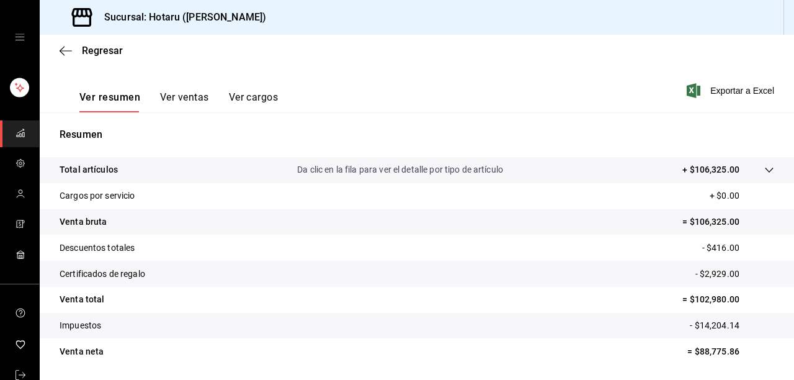
scroll to position [215, 0]
